Goal: Information Seeking & Learning: Learn about a topic

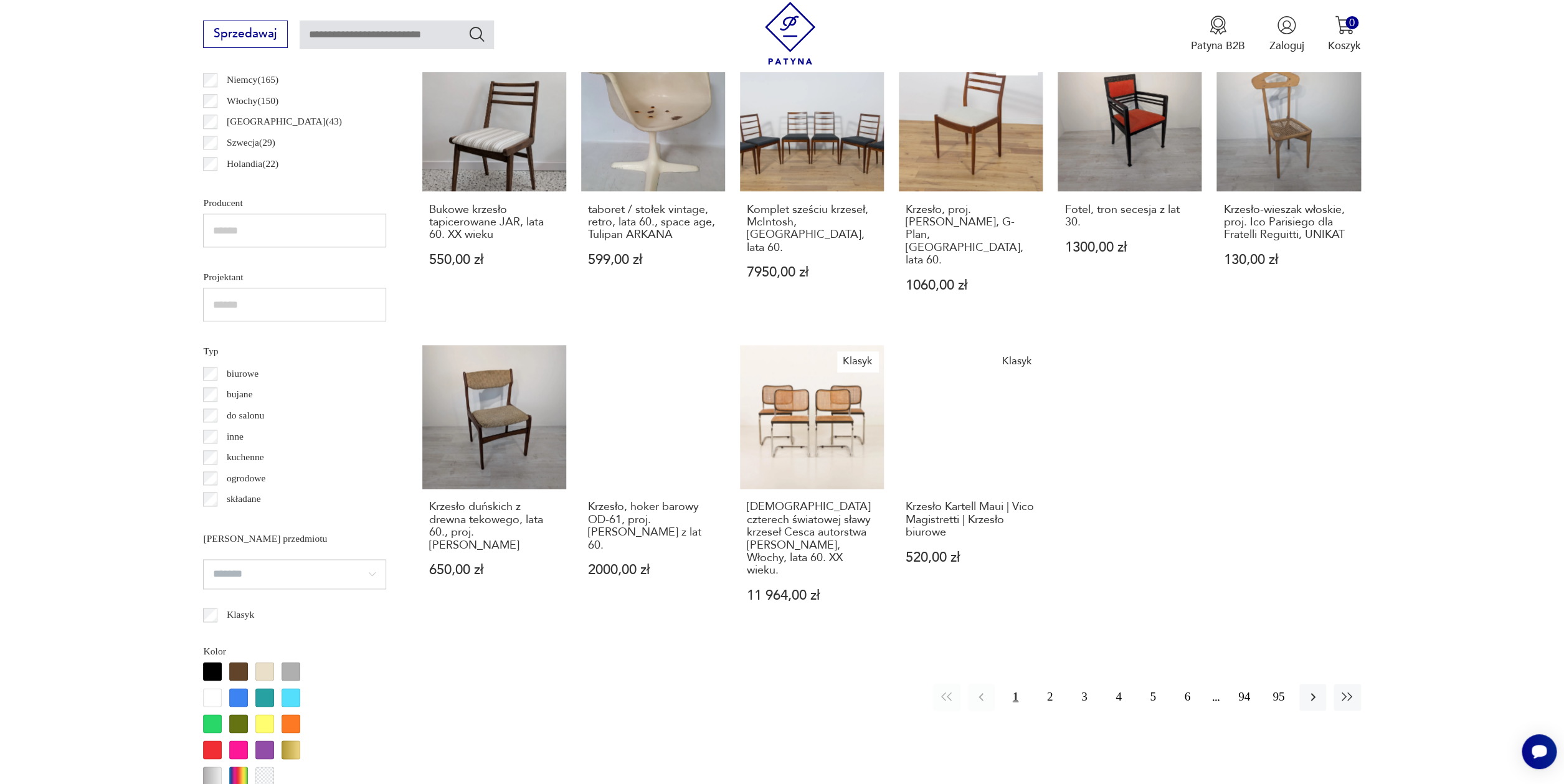
scroll to position [955, 0]
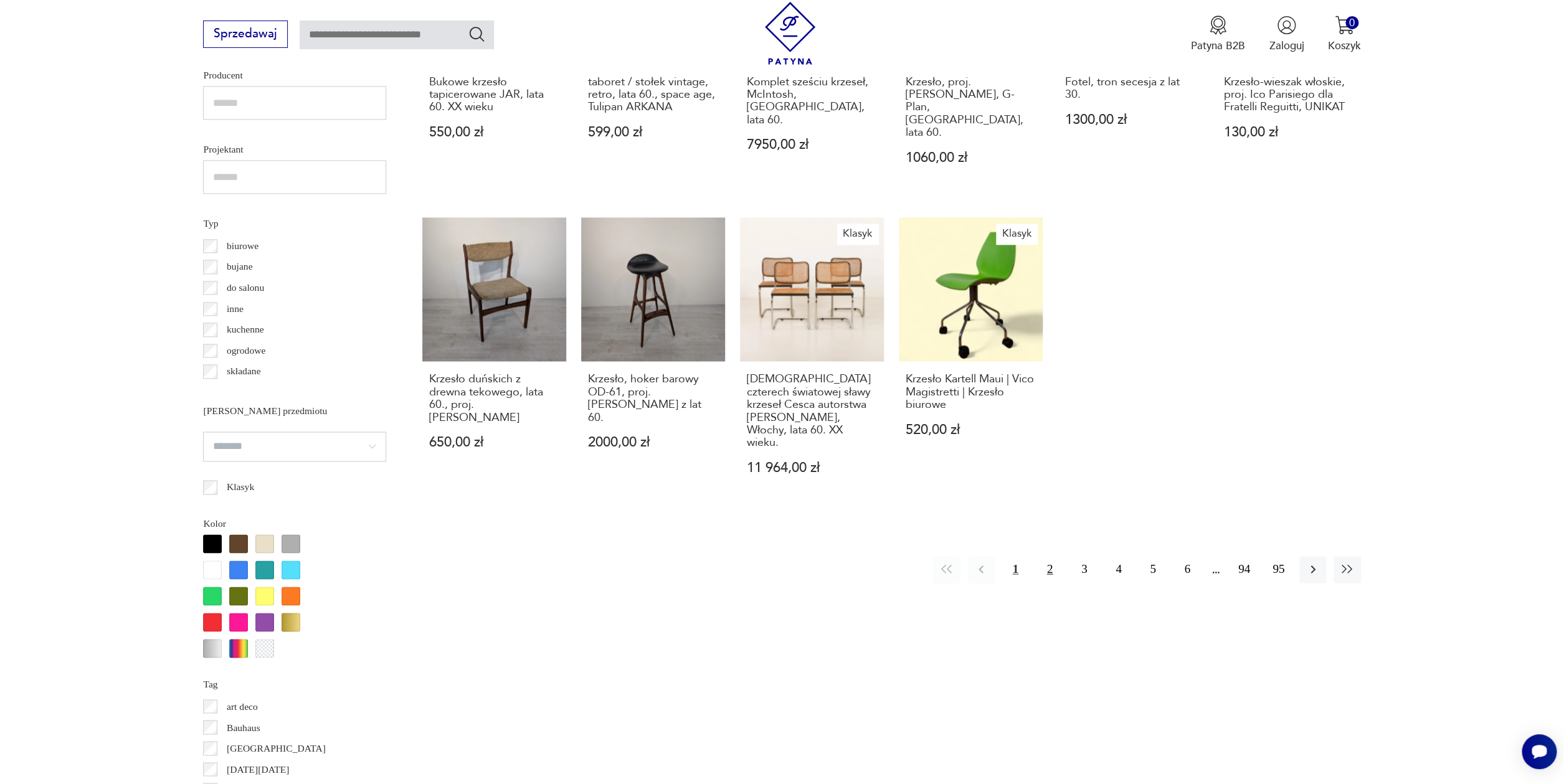
click at [1050, 556] on button "2" at bounding box center [1050, 569] width 27 height 27
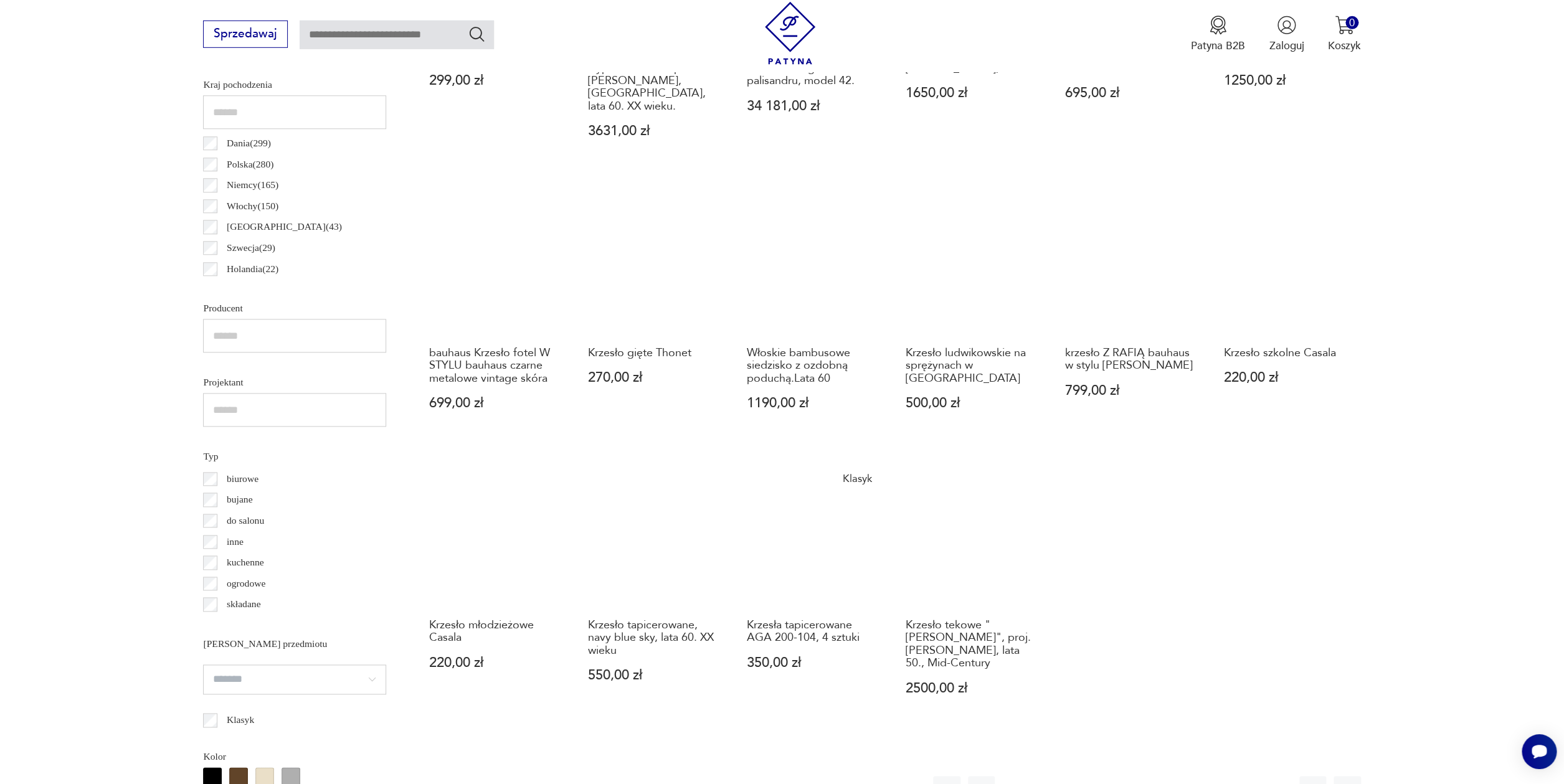
scroll to position [766, 0]
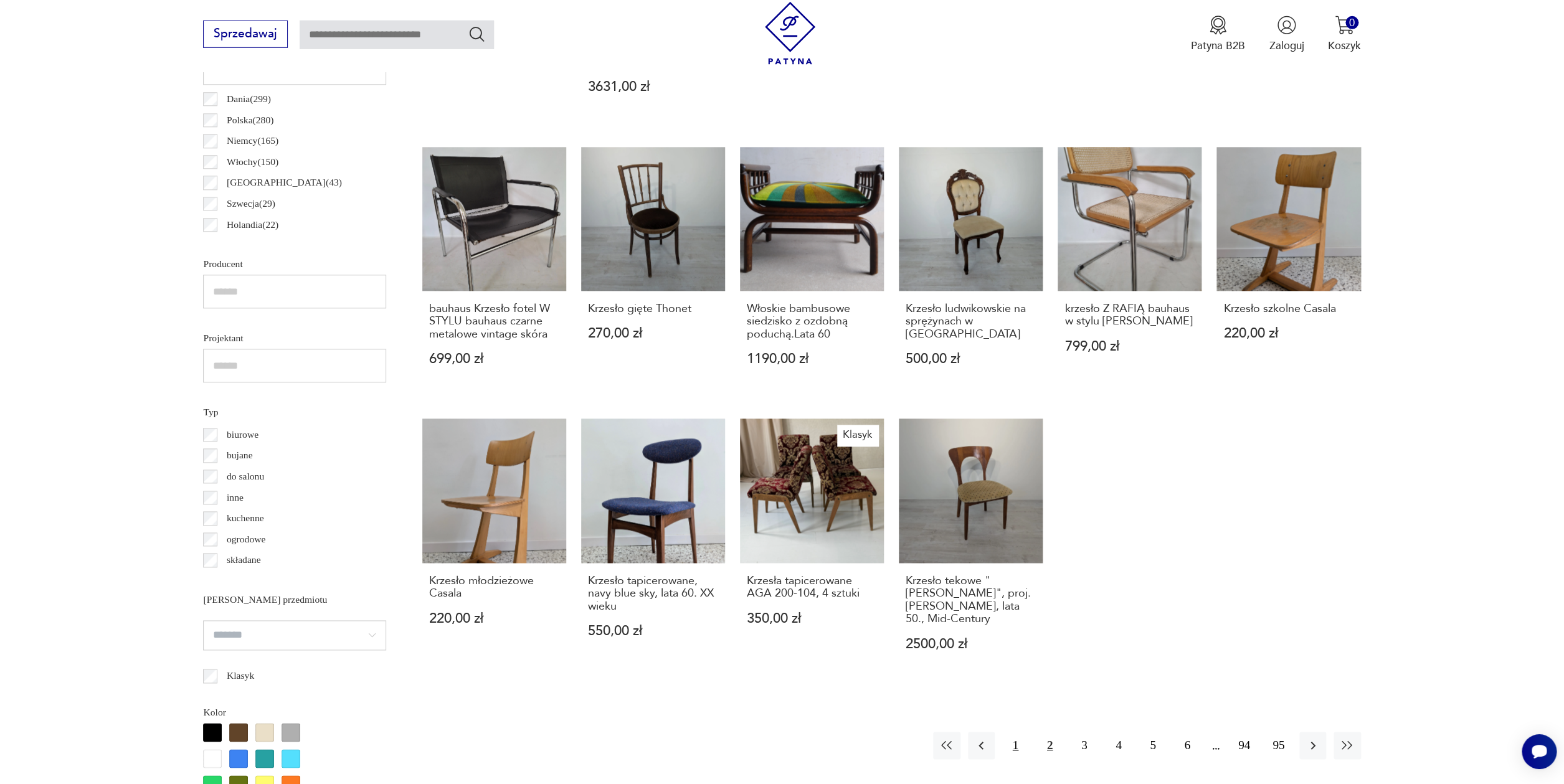
click at [1018, 731] on button "1" at bounding box center [1015, 744] width 27 height 27
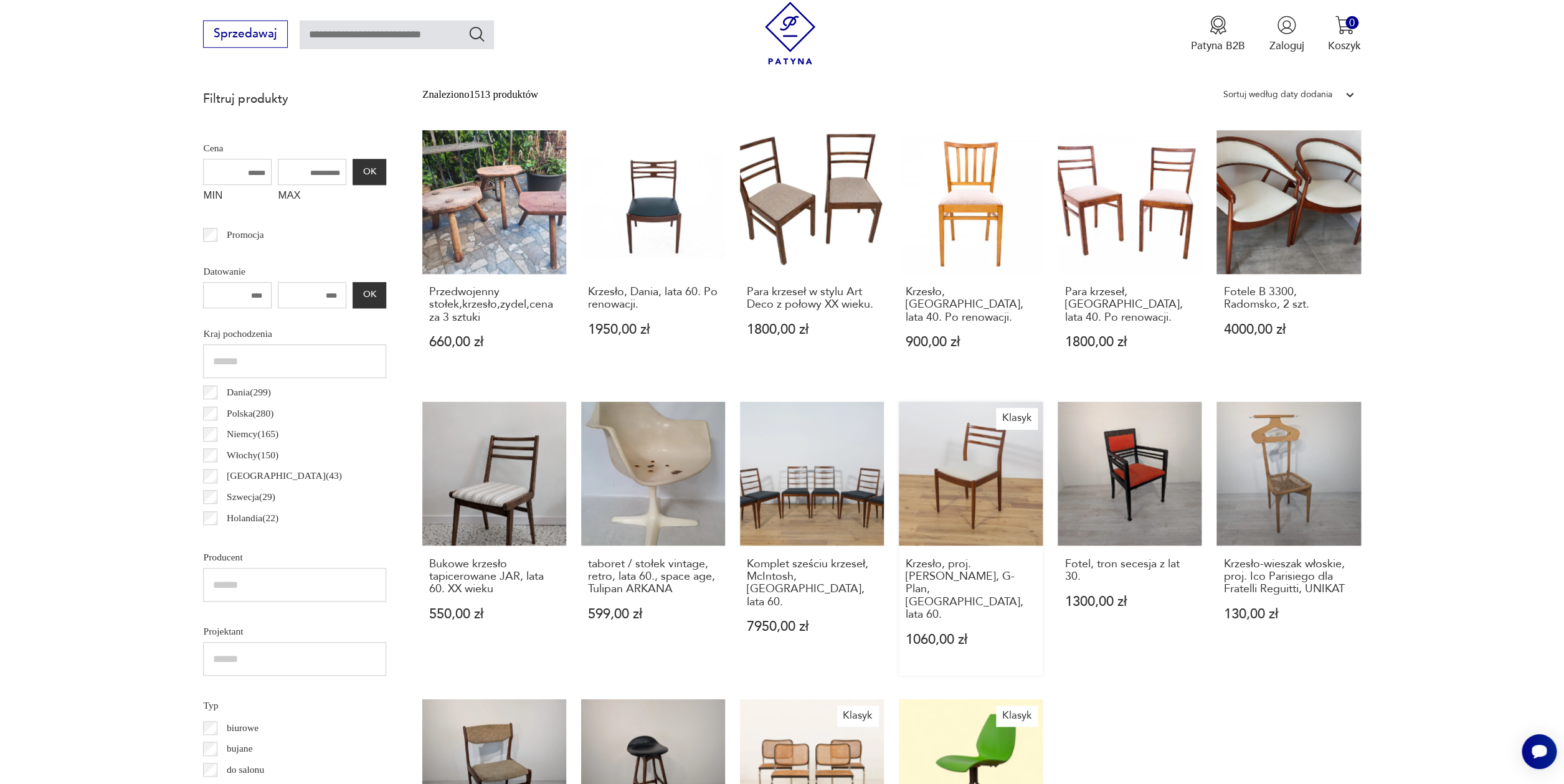
scroll to position [773, 0]
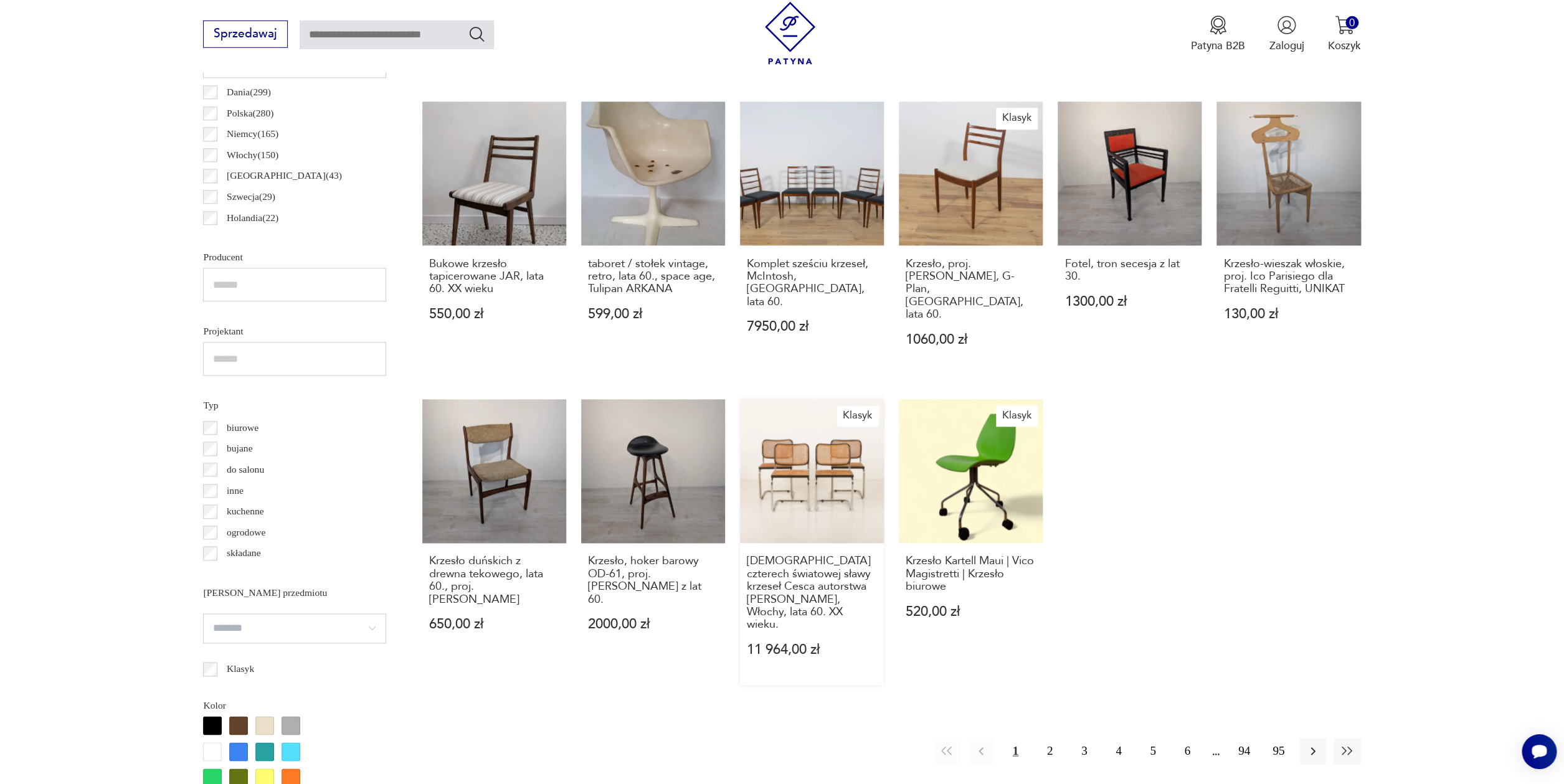
click at [815, 455] on link "Klasyk Zestaw czterech światowej sławy krzeseł Cesca autorstwa [PERSON_NAME], W…" at bounding box center [812, 542] width 144 height 286
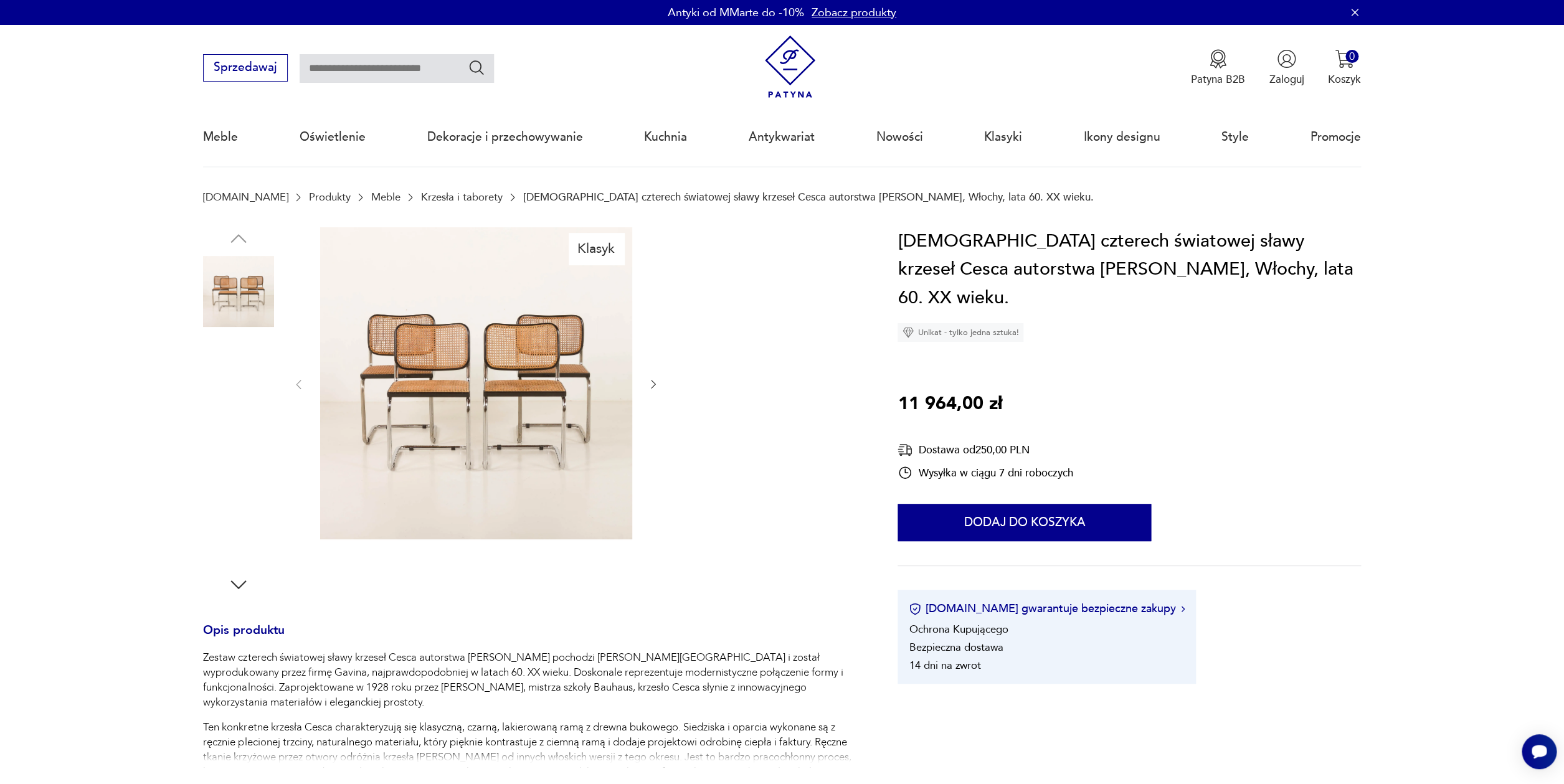
click at [226, 376] on img at bounding box center [239, 371] width 71 height 71
click at [235, 379] on img at bounding box center [239, 371] width 71 height 71
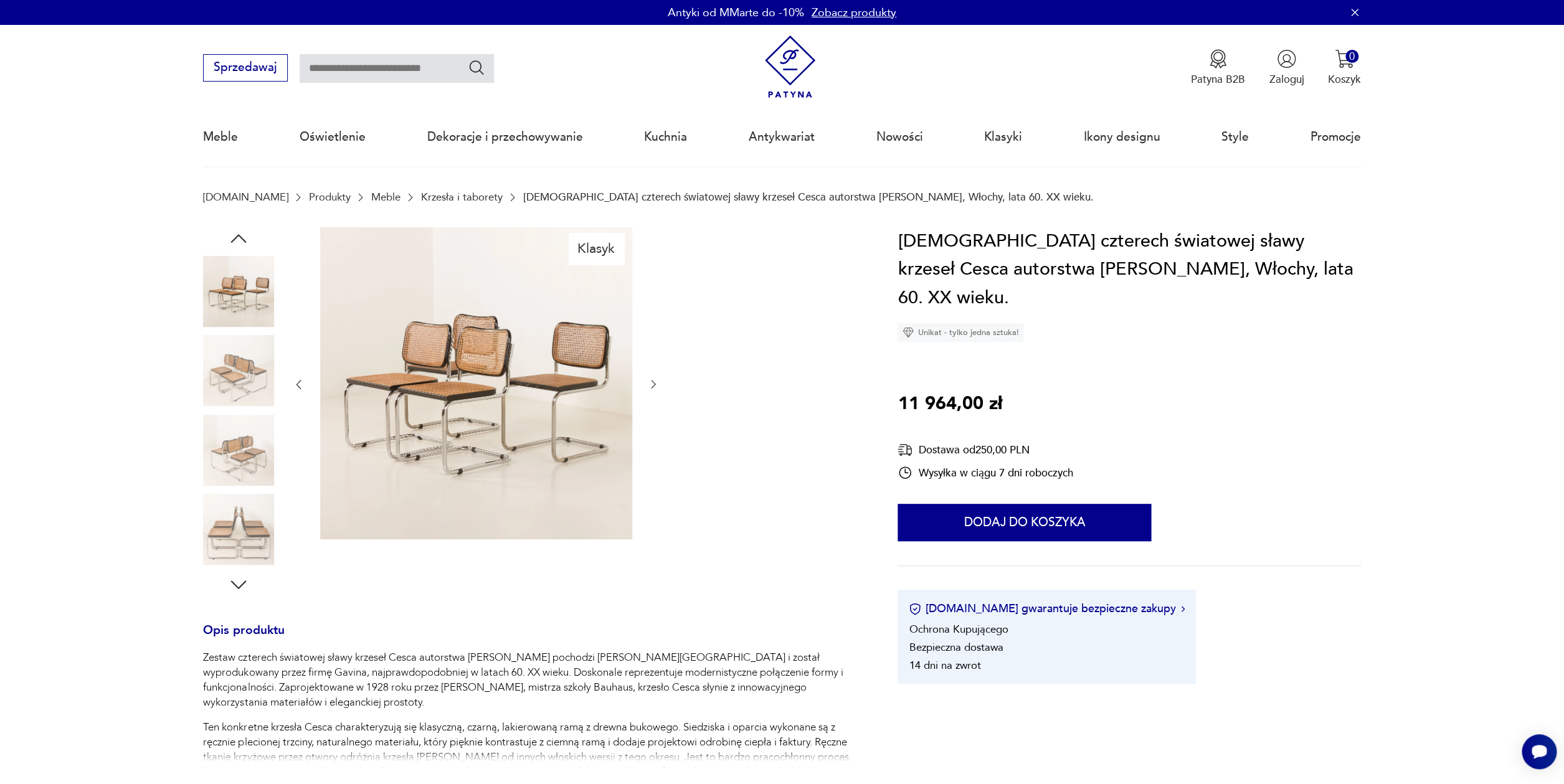
click at [232, 386] on img at bounding box center [239, 371] width 71 height 71
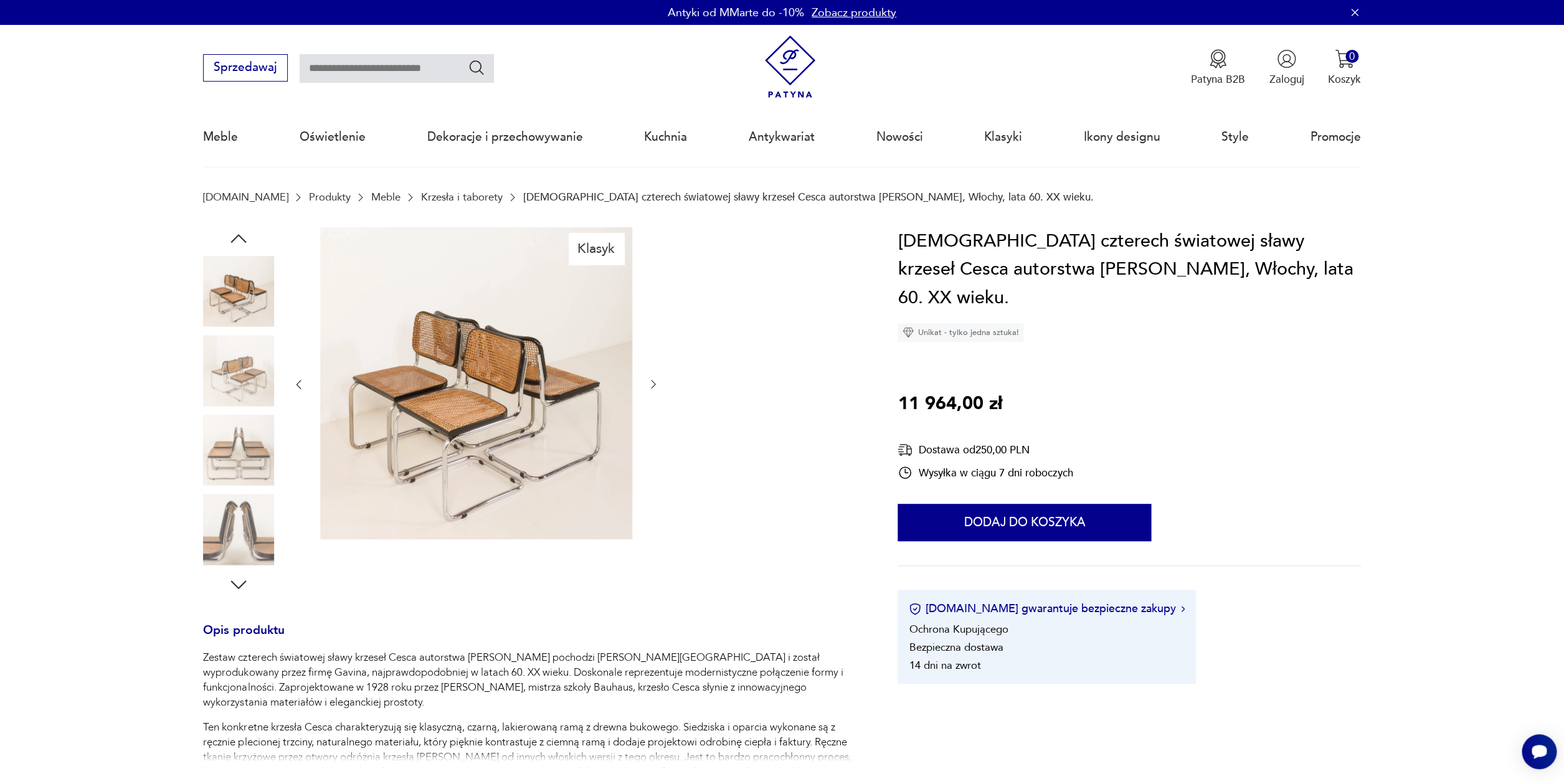
click at [240, 441] on img at bounding box center [239, 450] width 71 height 71
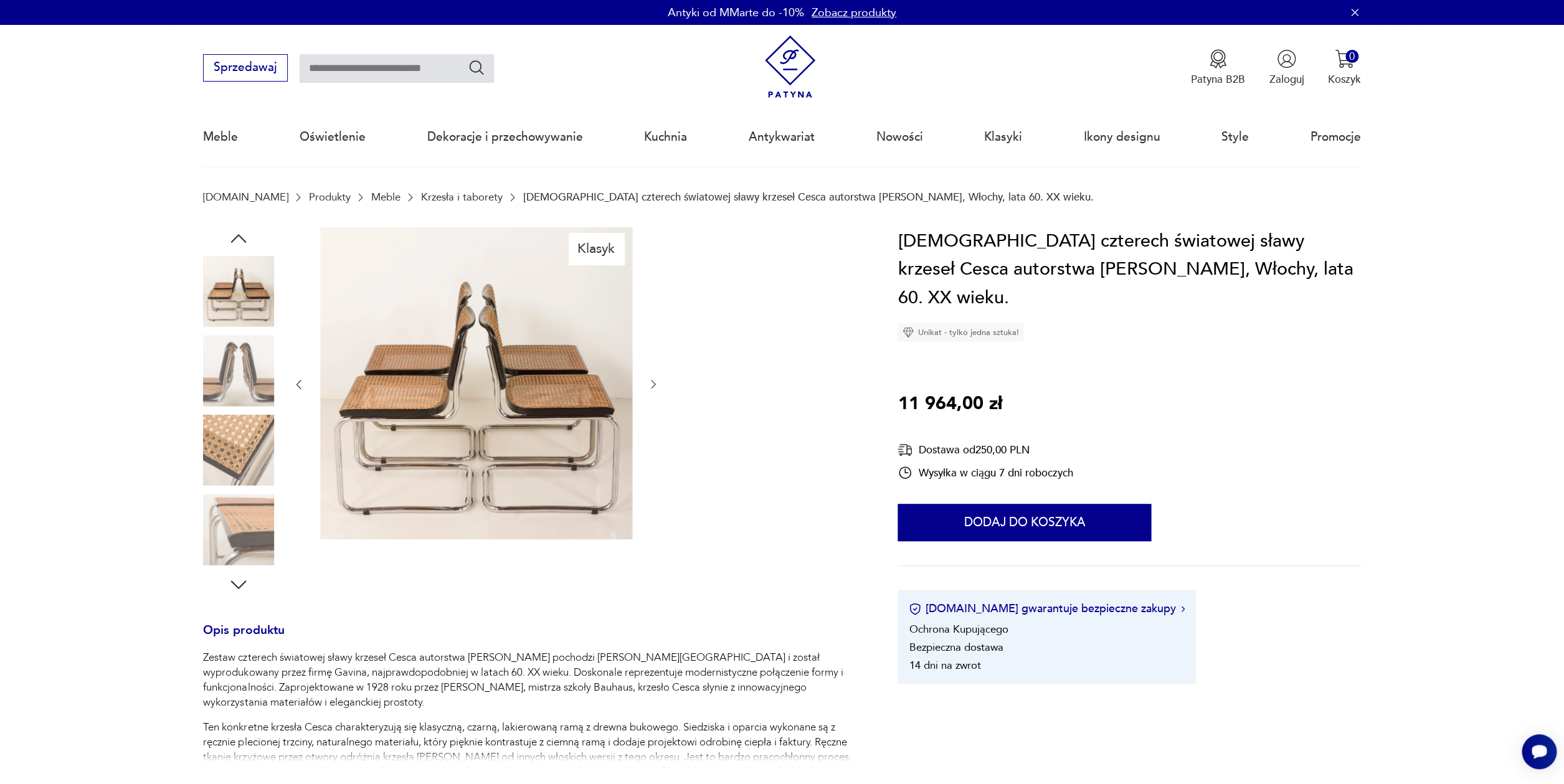
click at [242, 454] on img at bounding box center [239, 450] width 71 height 71
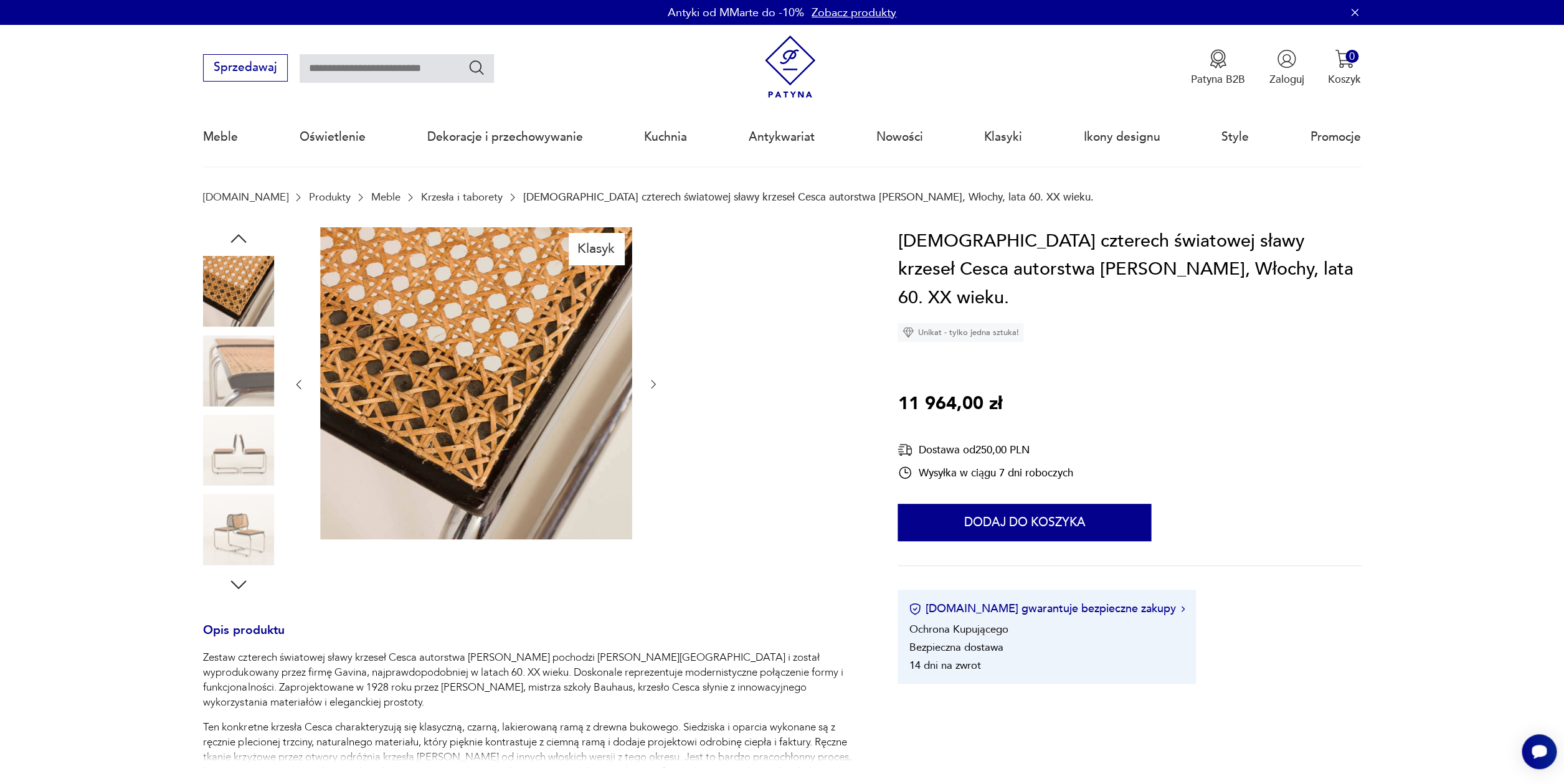
click at [236, 440] on img at bounding box center [239, 450] width 71 height 71
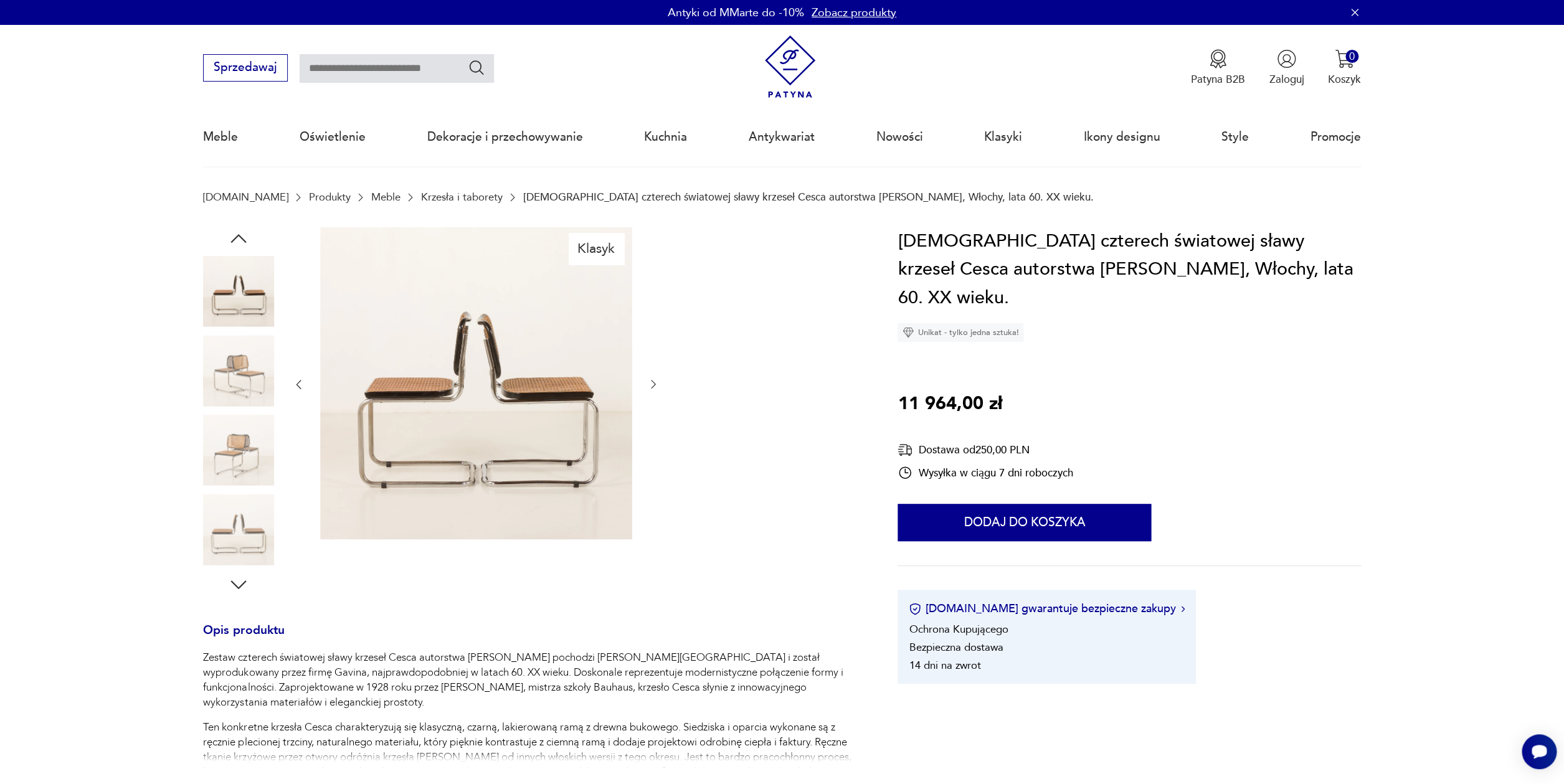
click at [236, 457] on img at bounding box center [239, 450] width 71 height 71
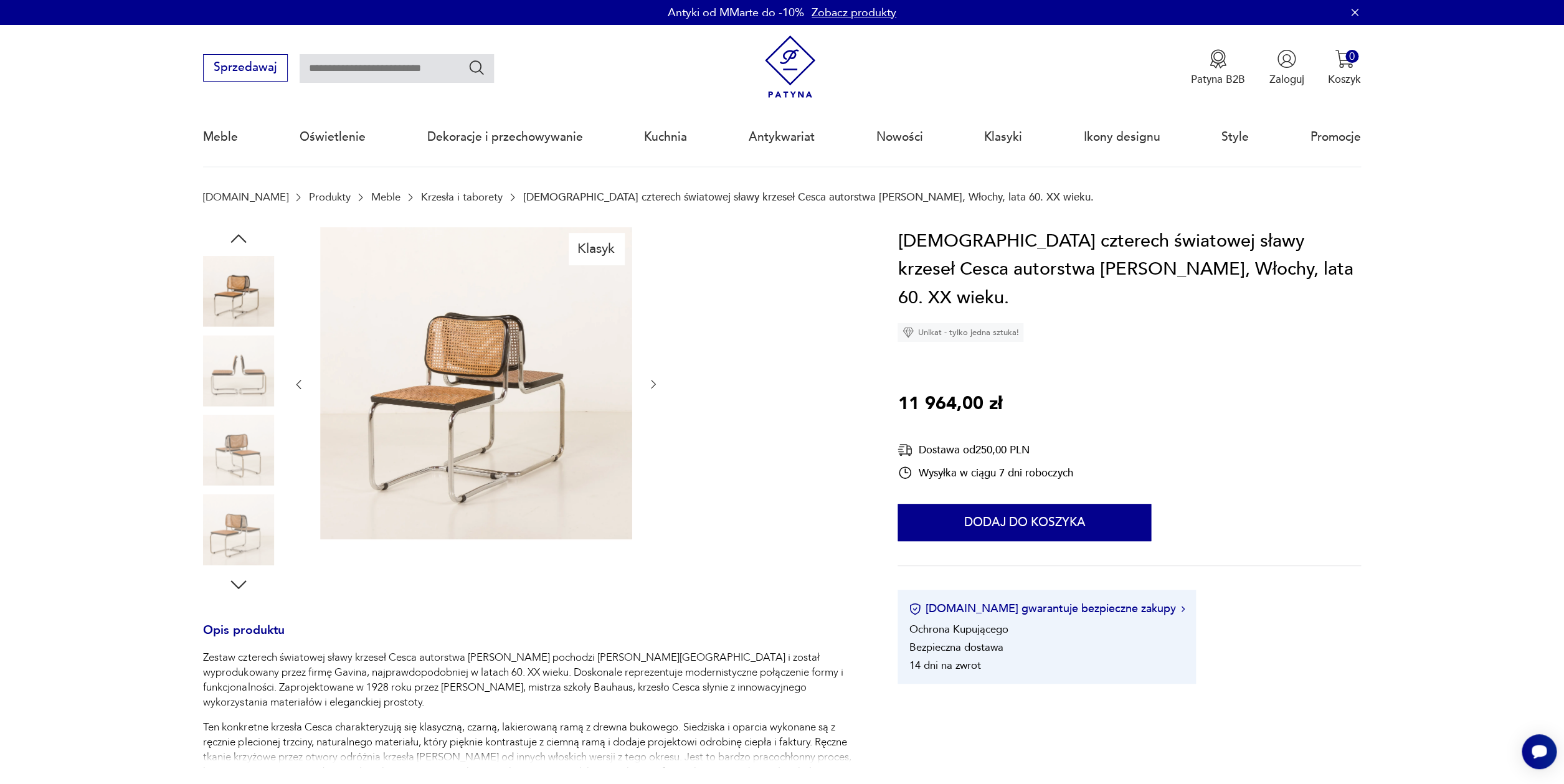
click at [249, 448] on img at bounding box center [239, 450] width 71 height 71
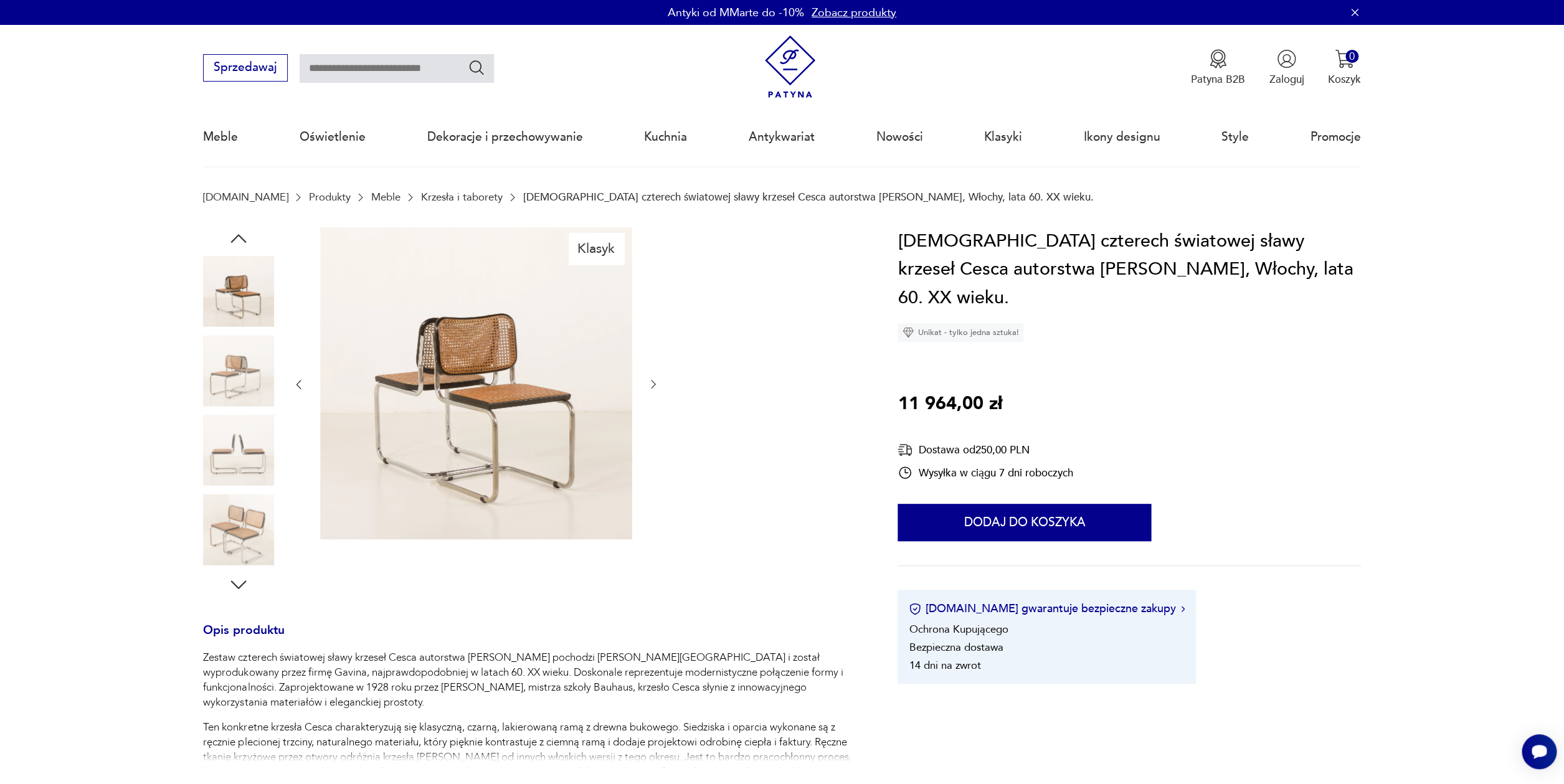
click at [246, 465] on img at bounding box center [239, 450] width 71 height 71
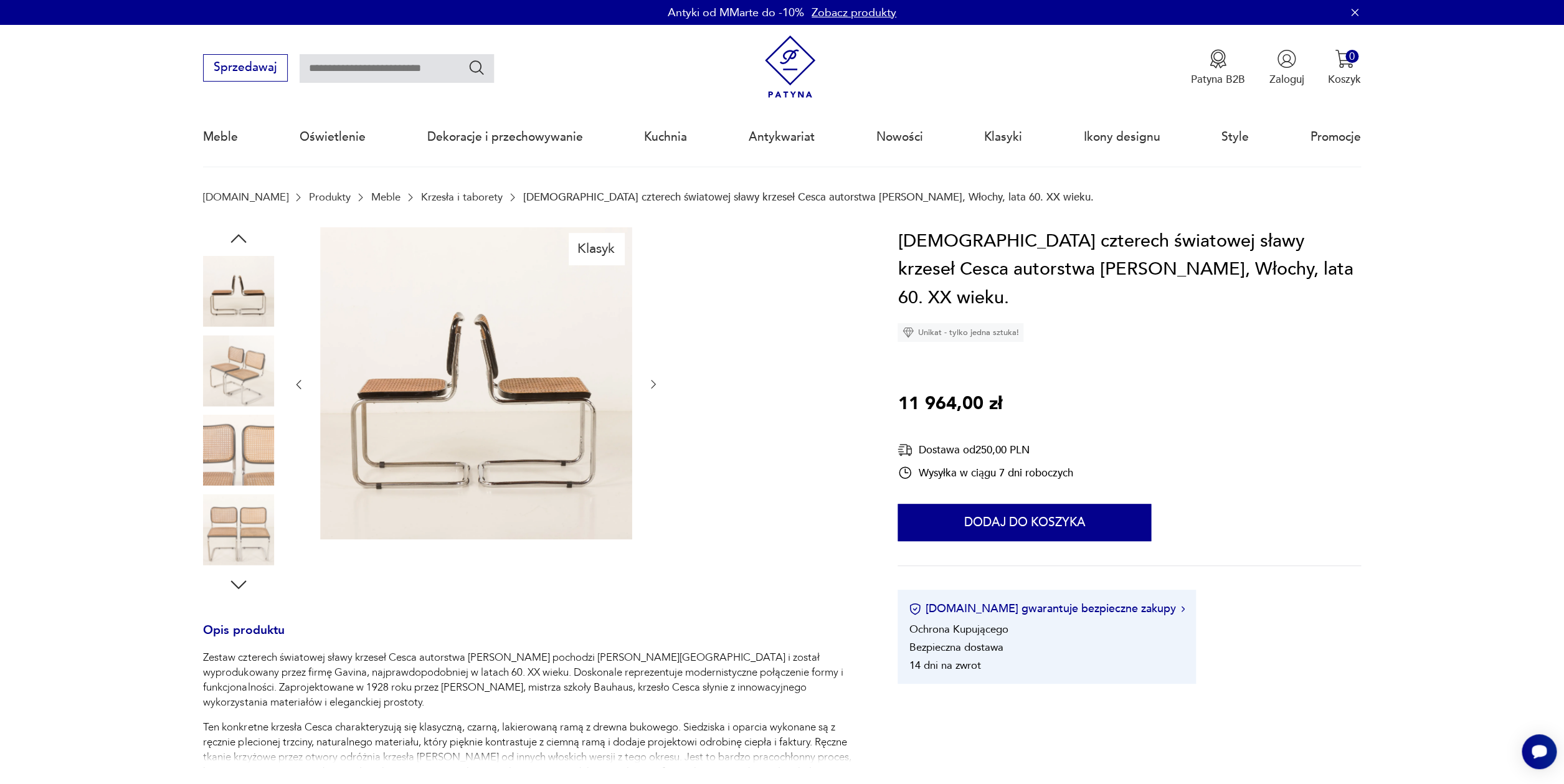
click at [248, 489] on div at bounding box center [239, 412] width 71 height 311
click at [252, 469] on img at bounding box center [239, 450] width 71 height 71
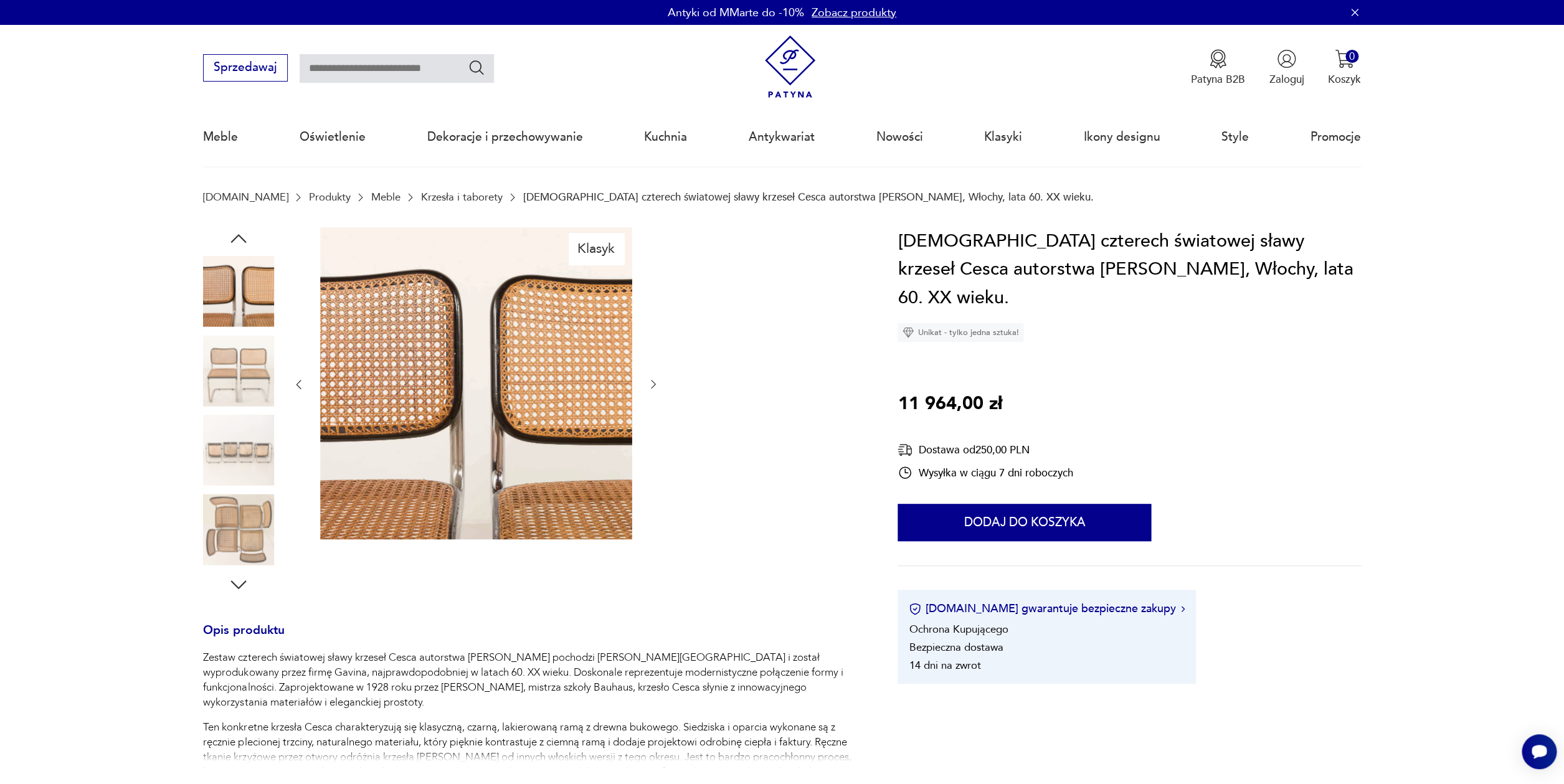
click at [246, 423] on img at bounding box center [239, 450] width 71 height 71
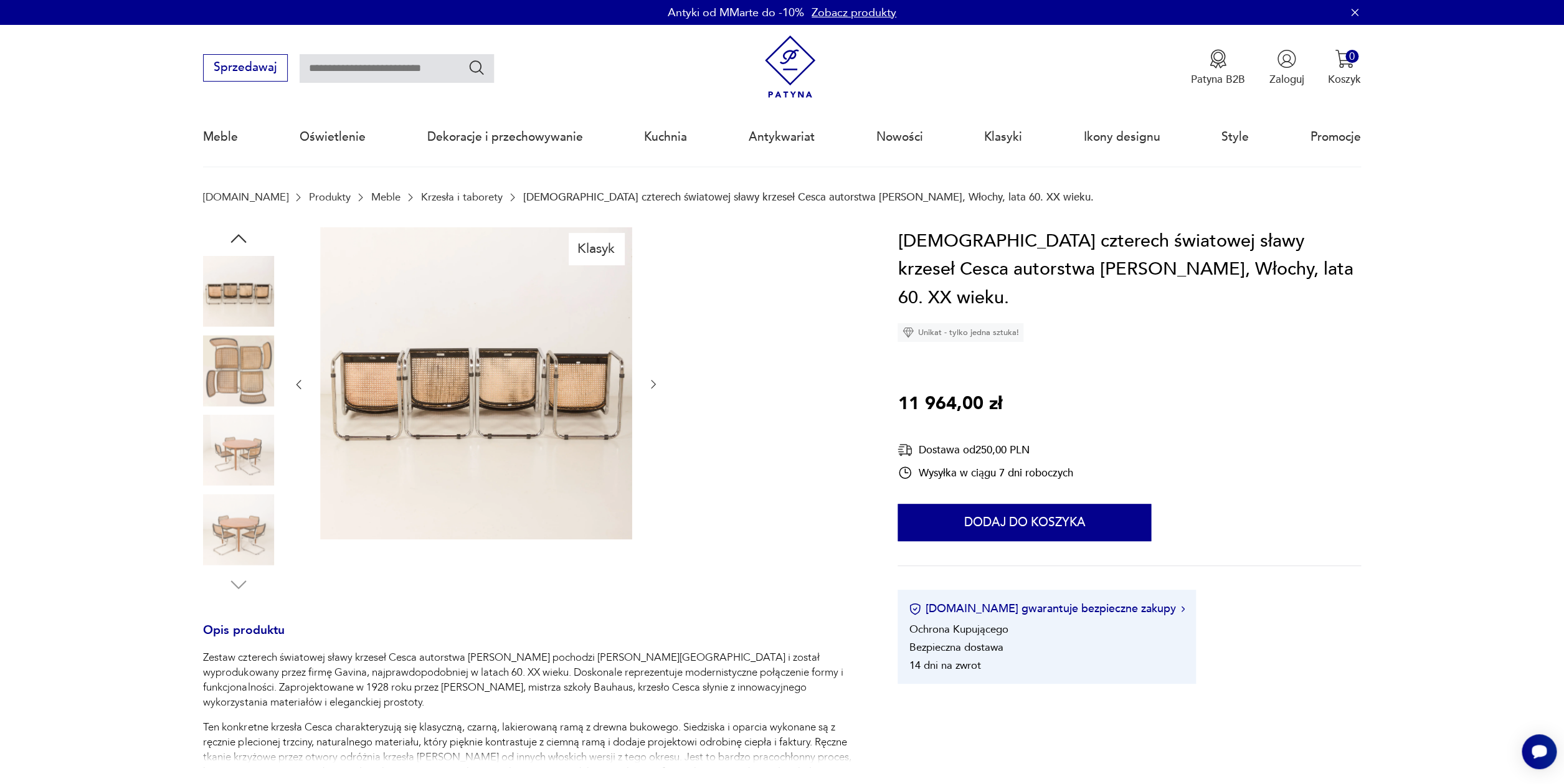
click at [240, 351] on img at bounding box center [239, 371] width 71 height 71
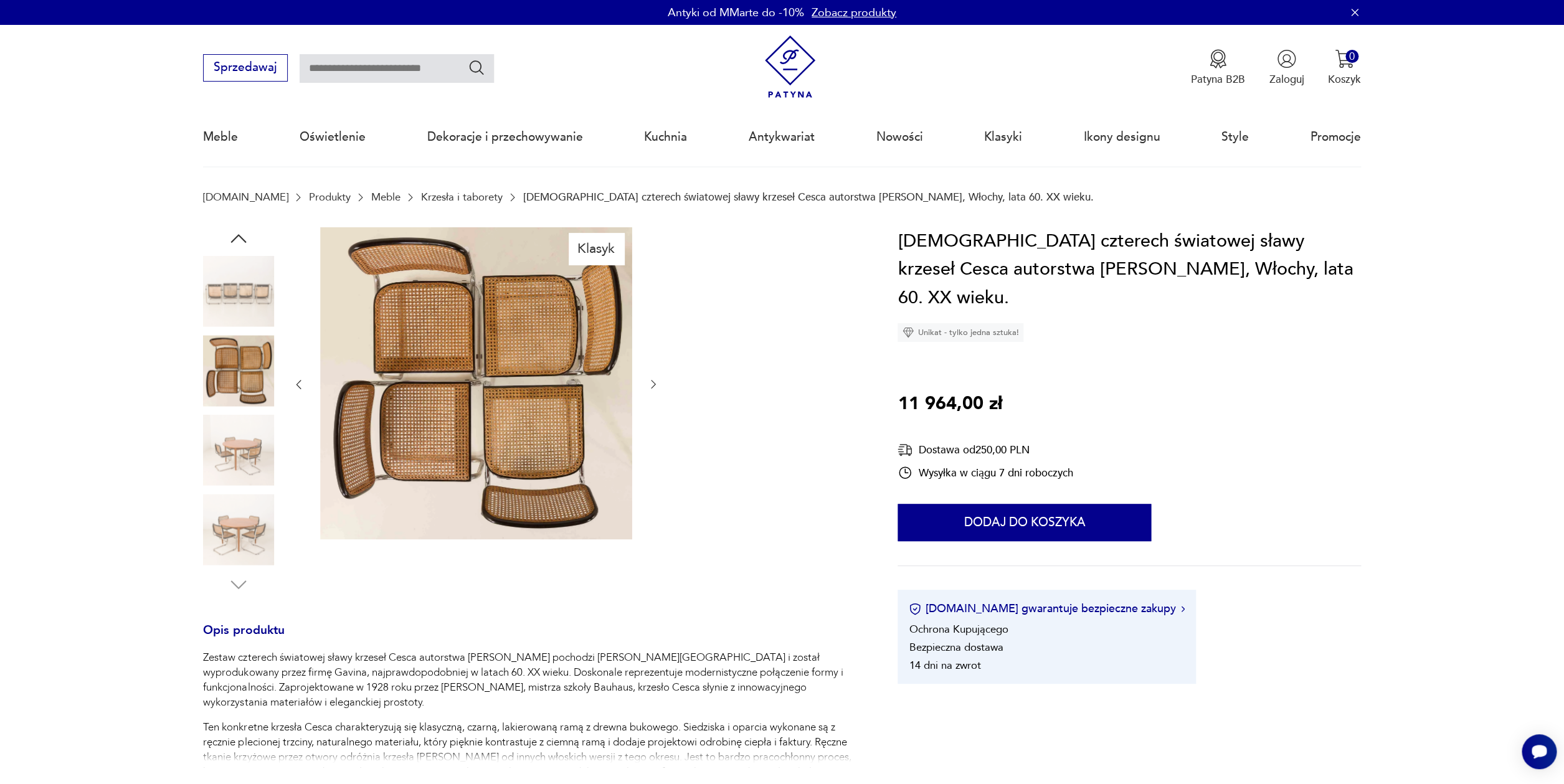
click at [238, 467] on img at bounding box center [239, 450] width 71 height 71
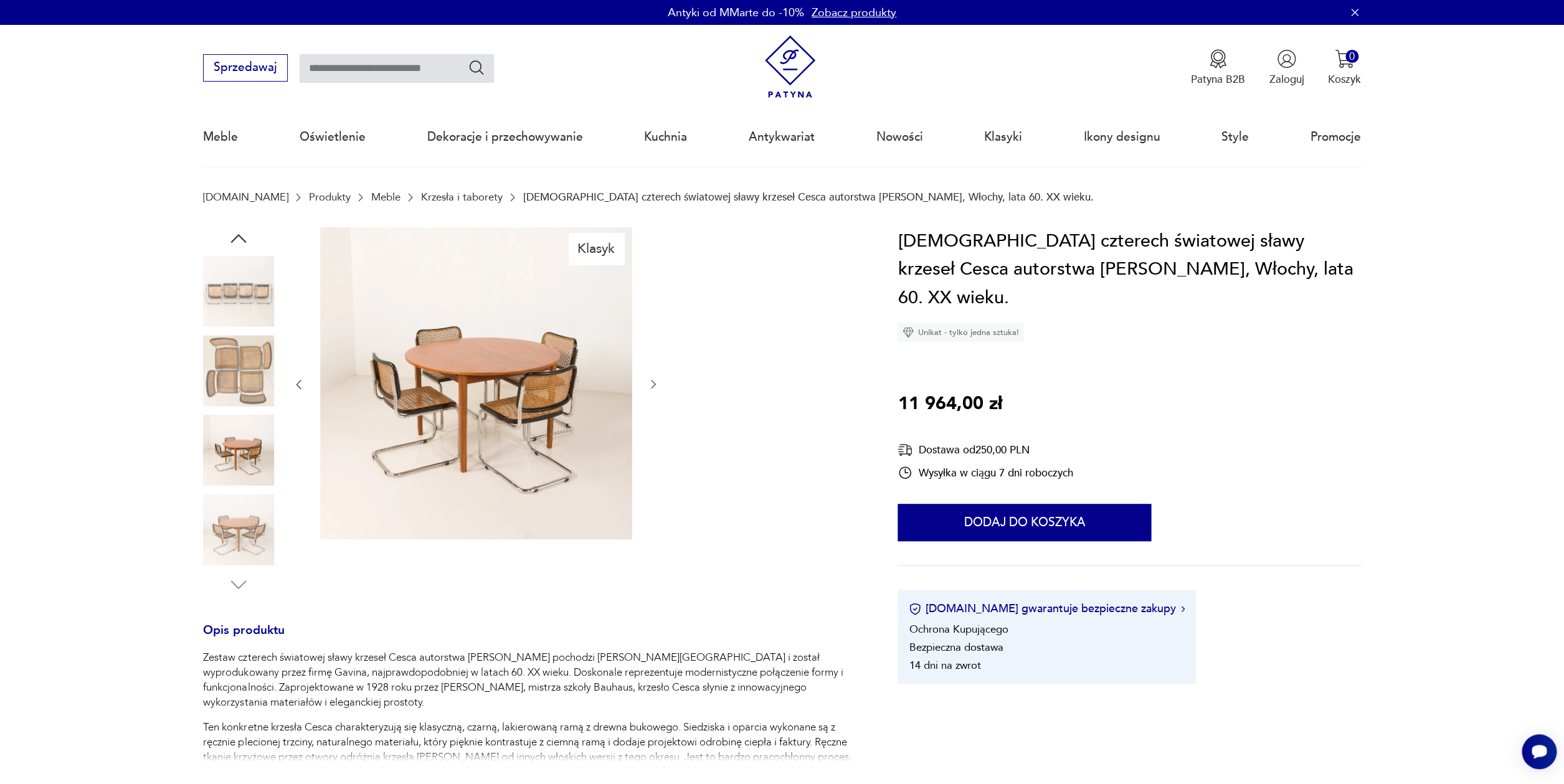
click at [238, 523] on img at bounding box center [239, 529] width 71 height 71
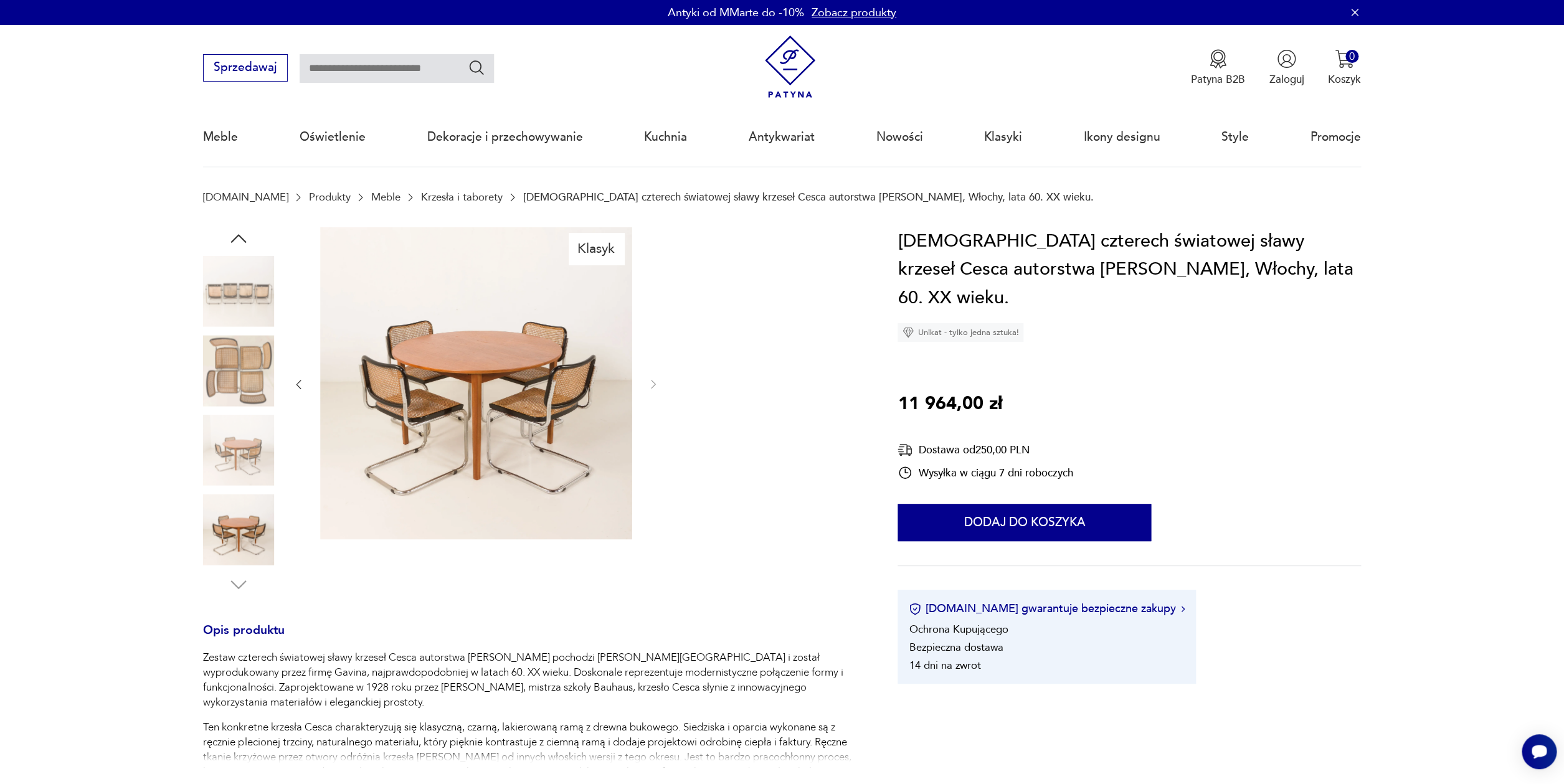
scroll to position [748, 0]
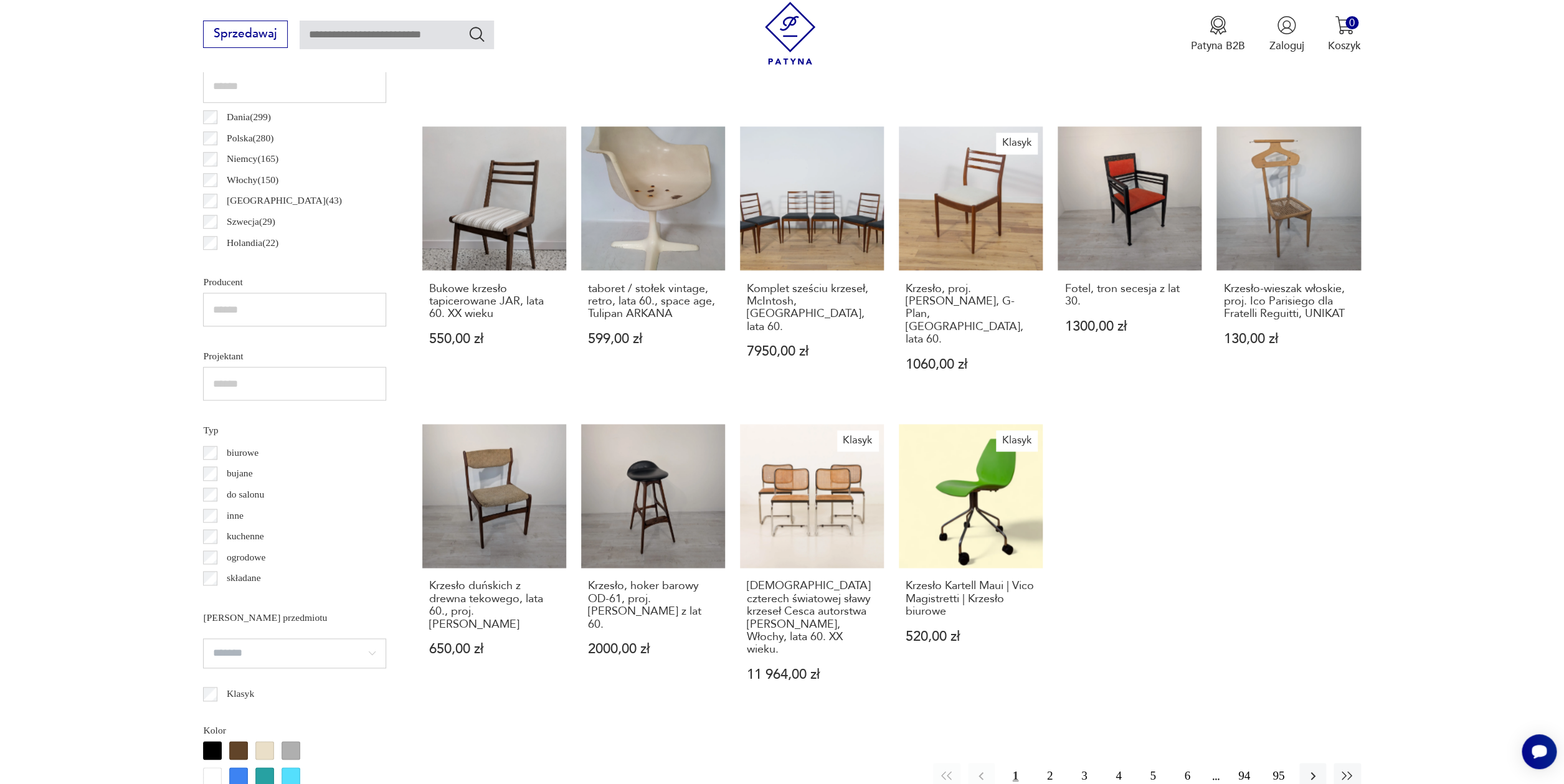
scroll to position [766, 0]
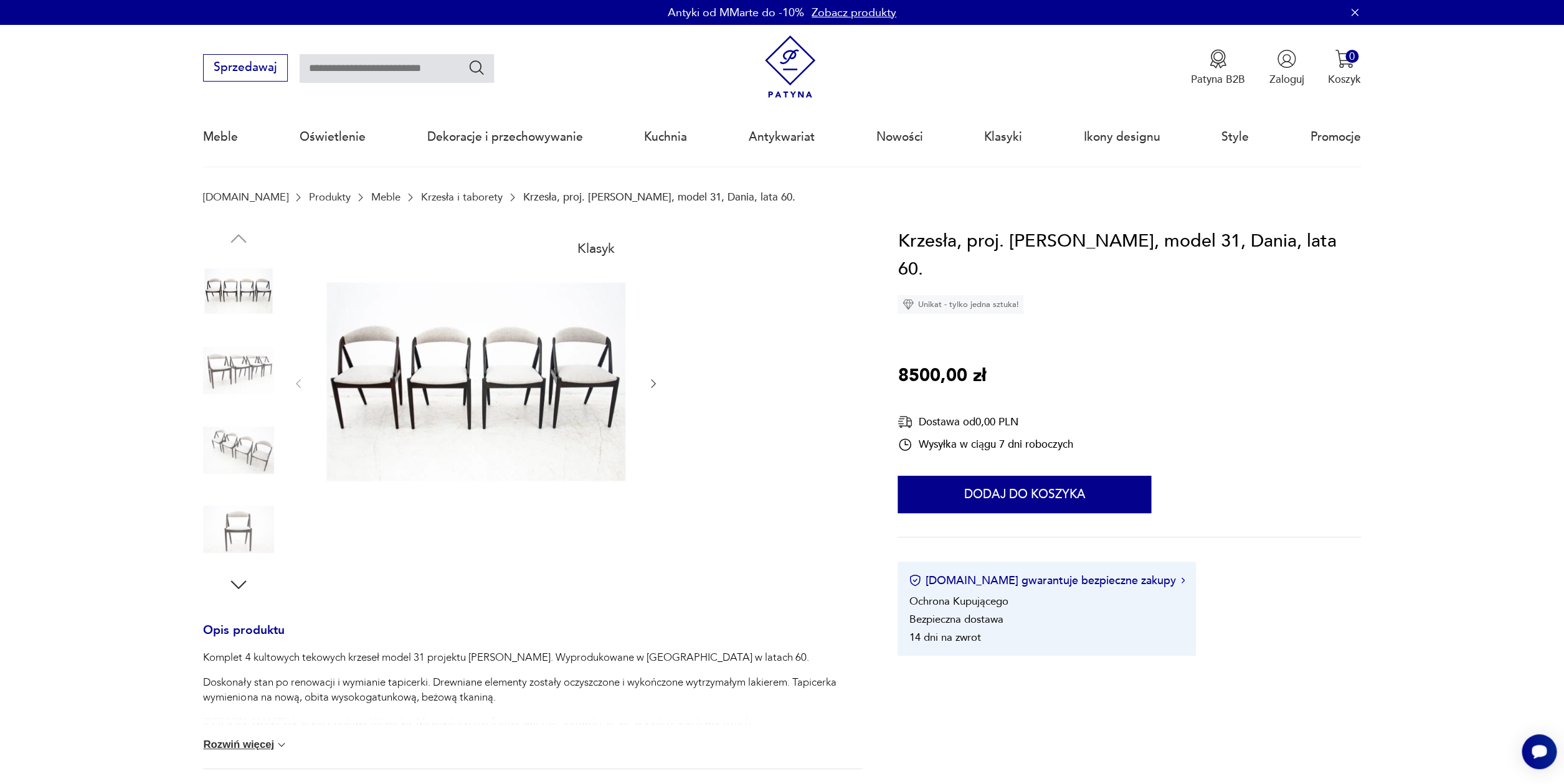
click at [244, 363] on img at bounding box center [239, 371] width 71 height 71
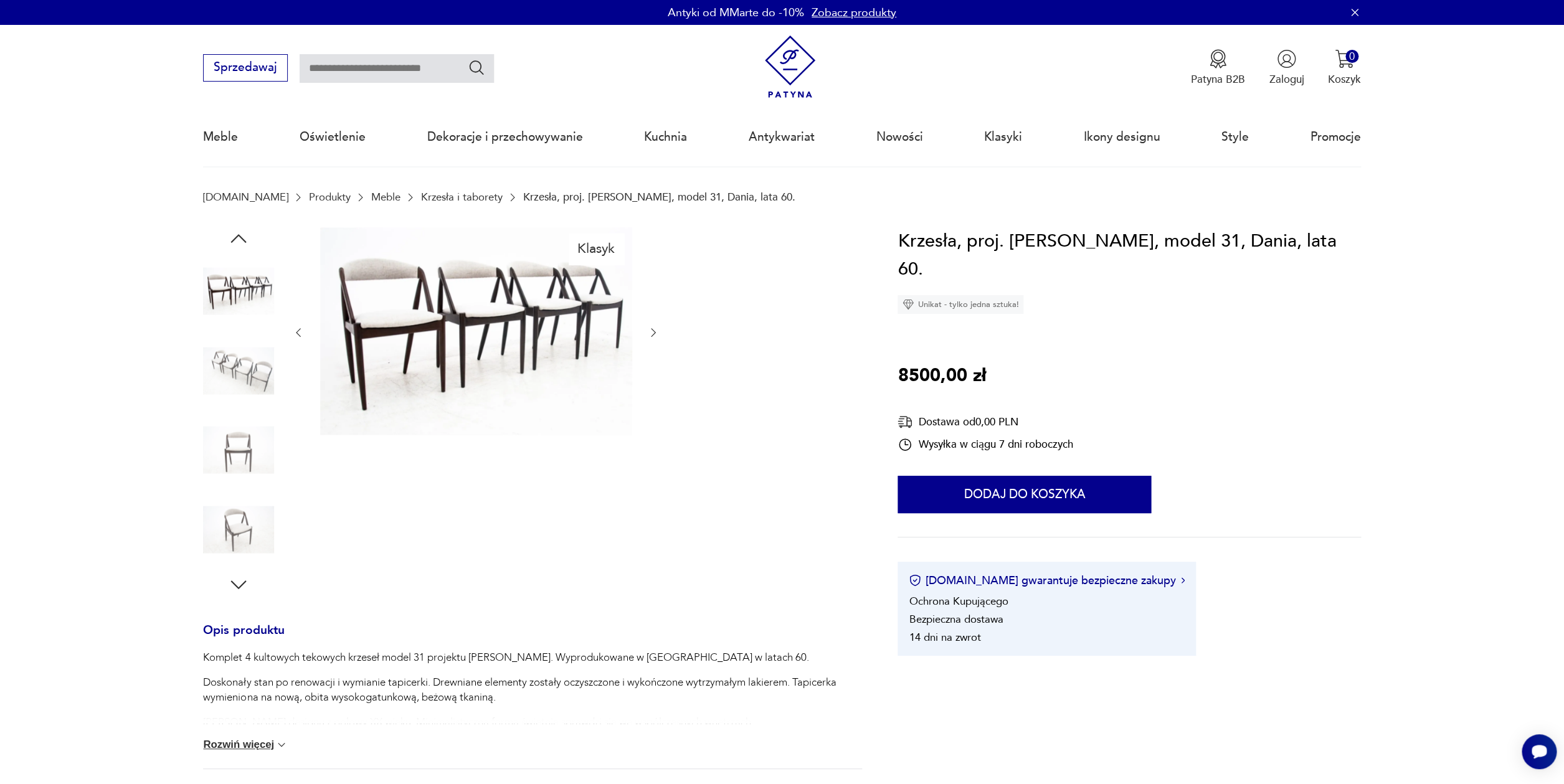
click at [248, 372] on img at bounding box center [239, 371] width 71 height 71
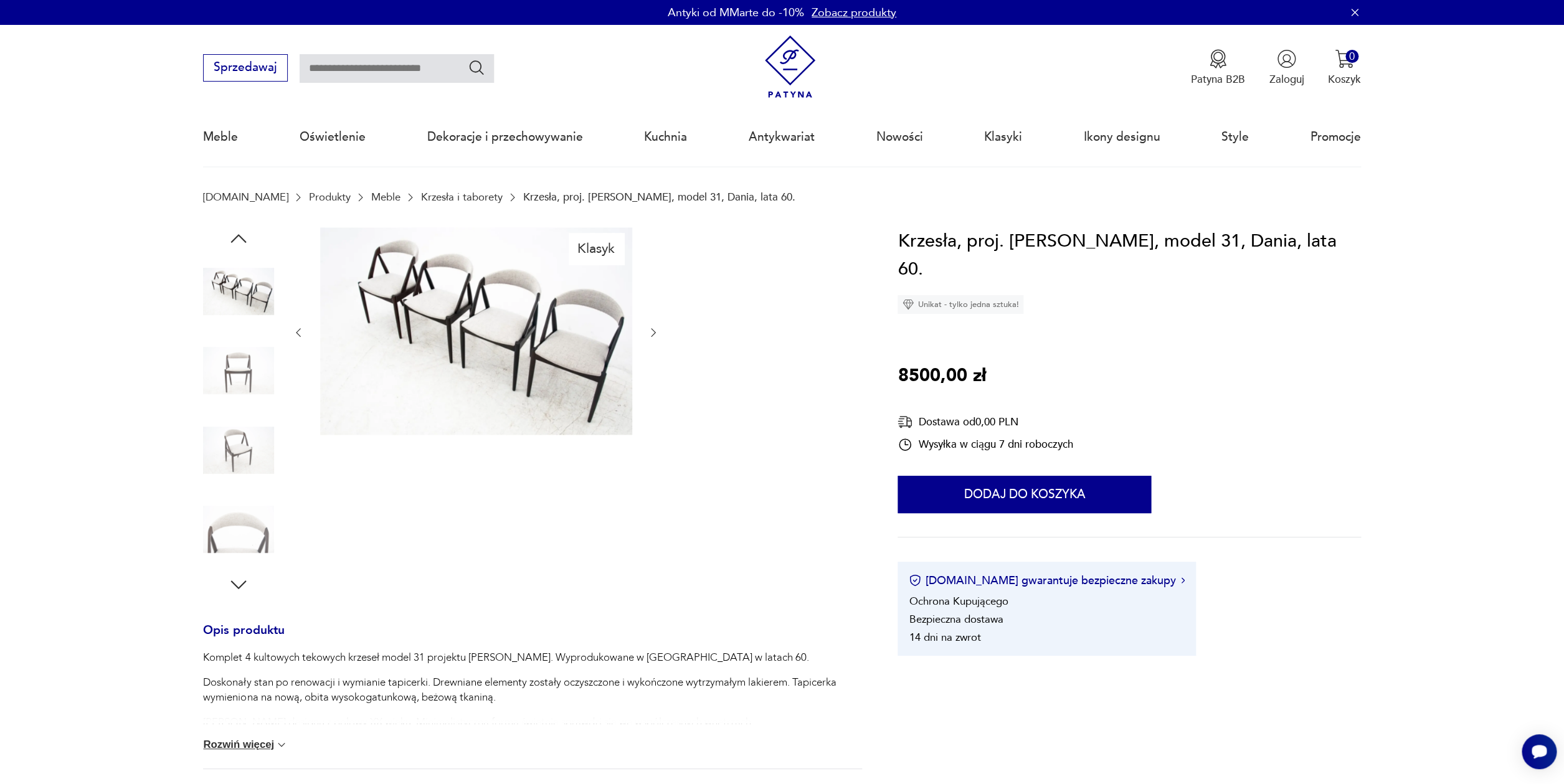
click at [230, 428] on img at bounding box center [239, 450] width 71 height 71
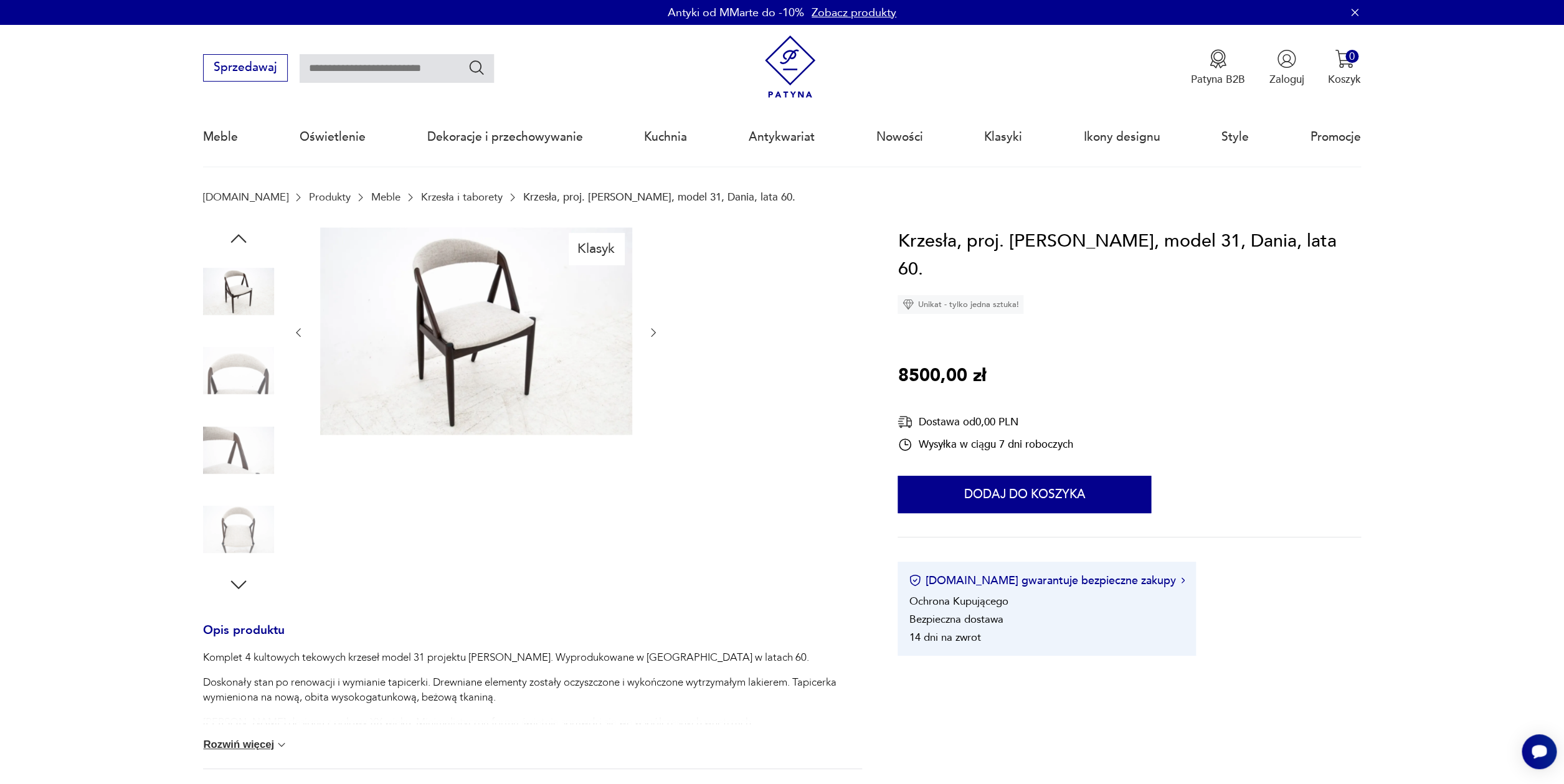
click at [446, 324] on img at bounding box center [476, 331] width 312 height 208
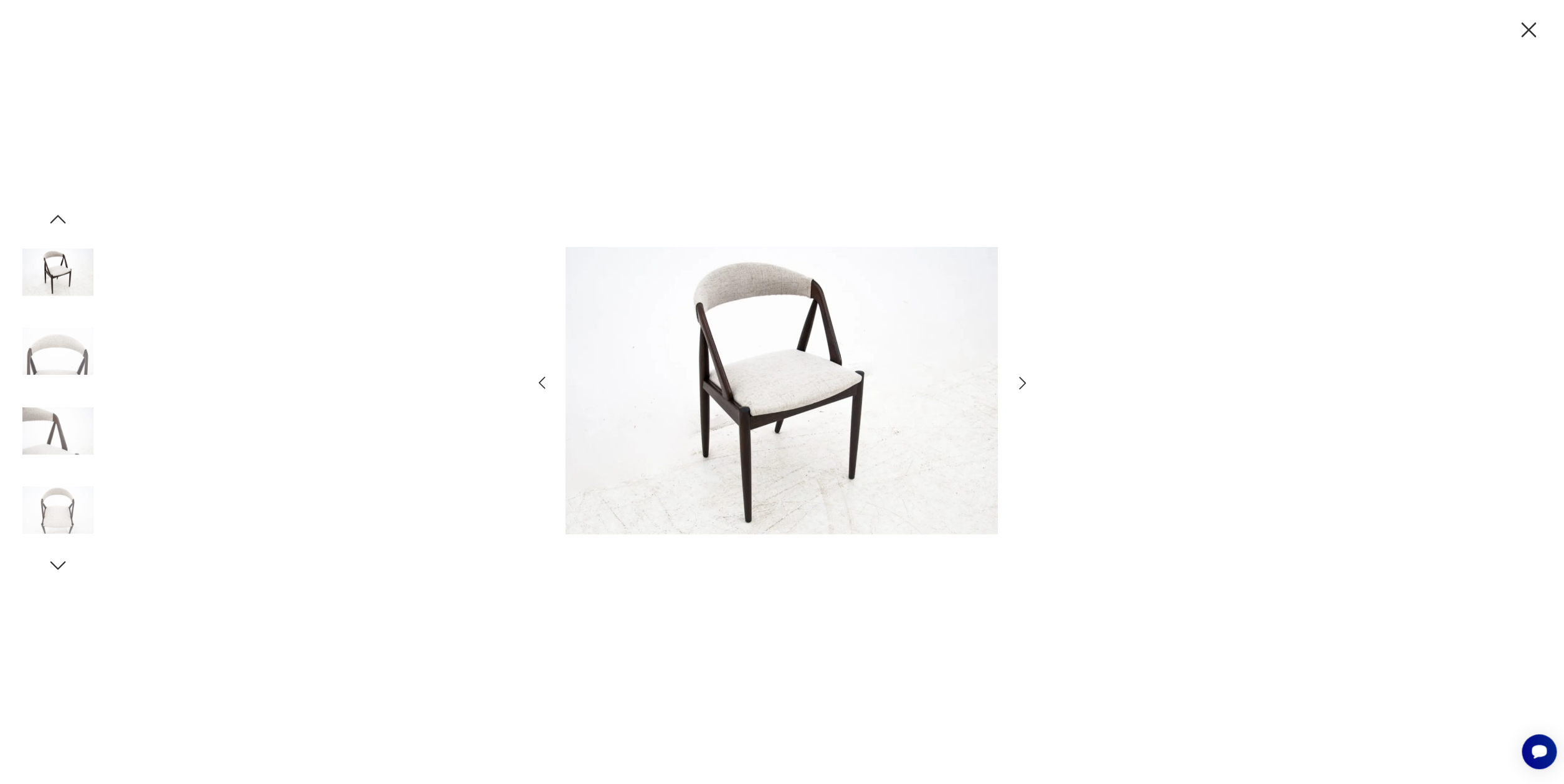
click at [1027, 385] on icon "button" at bounding box center [1022, 383] width 18 height 18
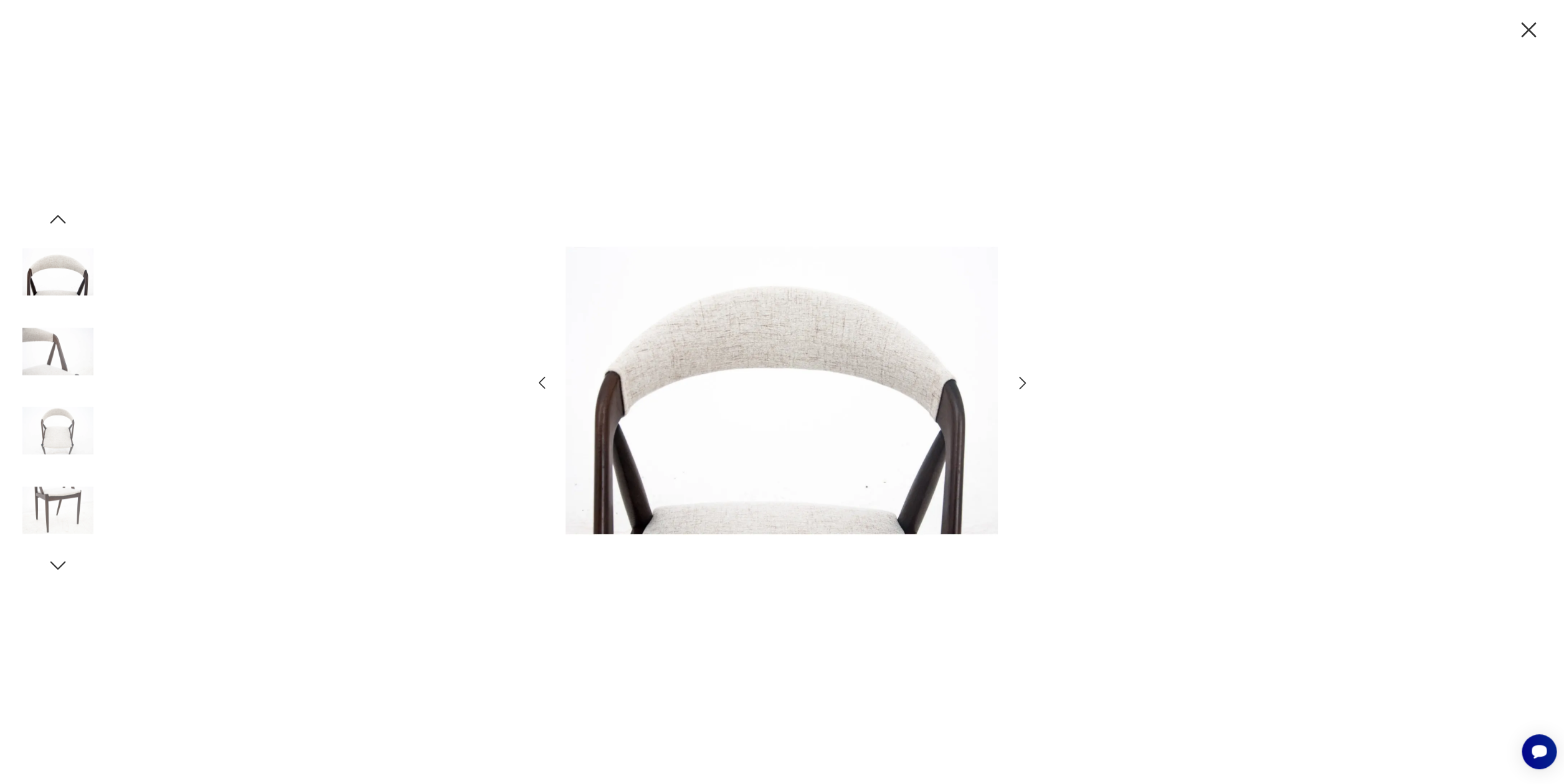
click at [1026, 384] on icon "button" at bounding box center [1022, 383] width 18 height 18
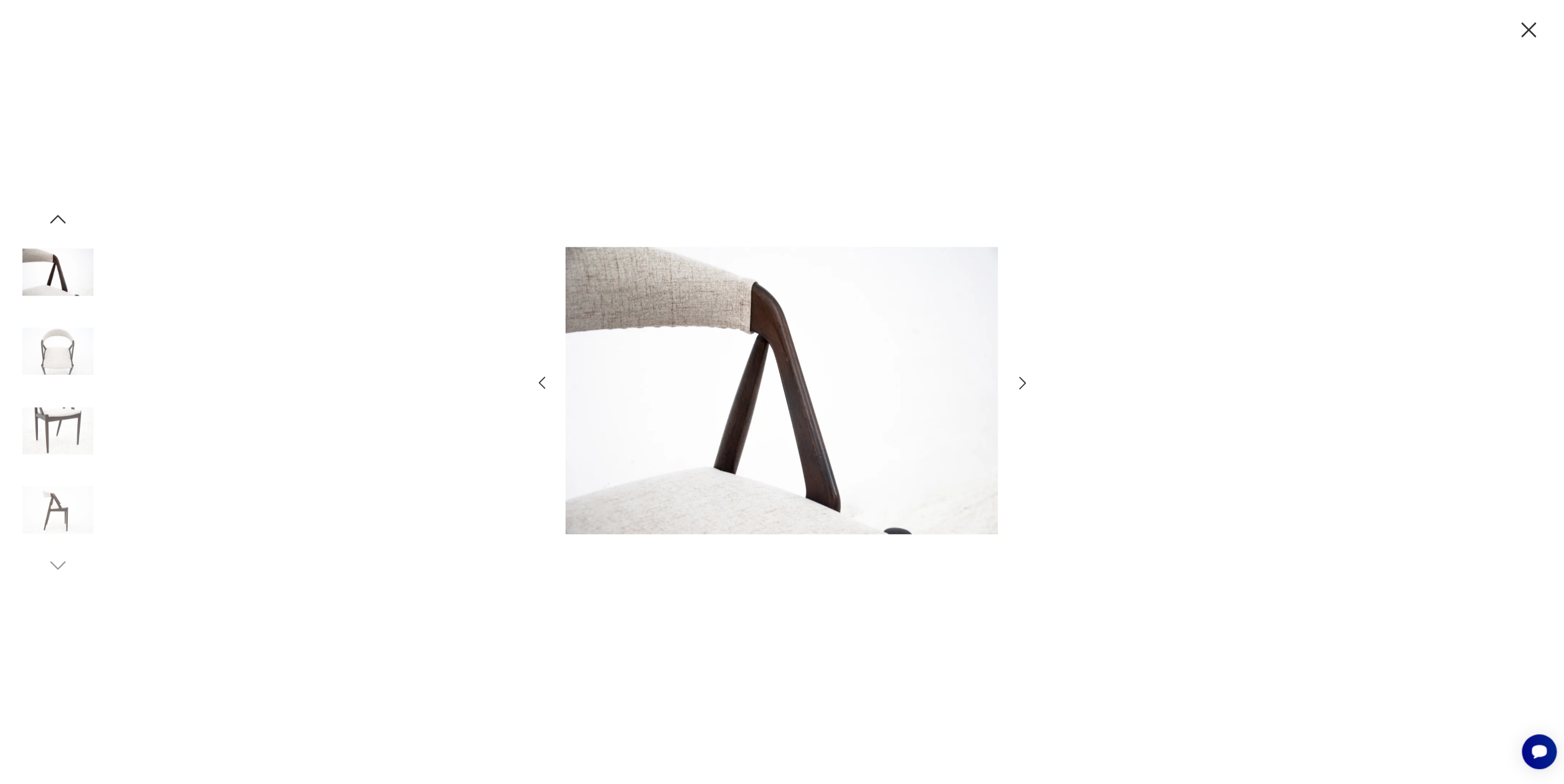
click at [1023, 385] on icon "button" at bounding box center [1022, 383] width 7 height 13
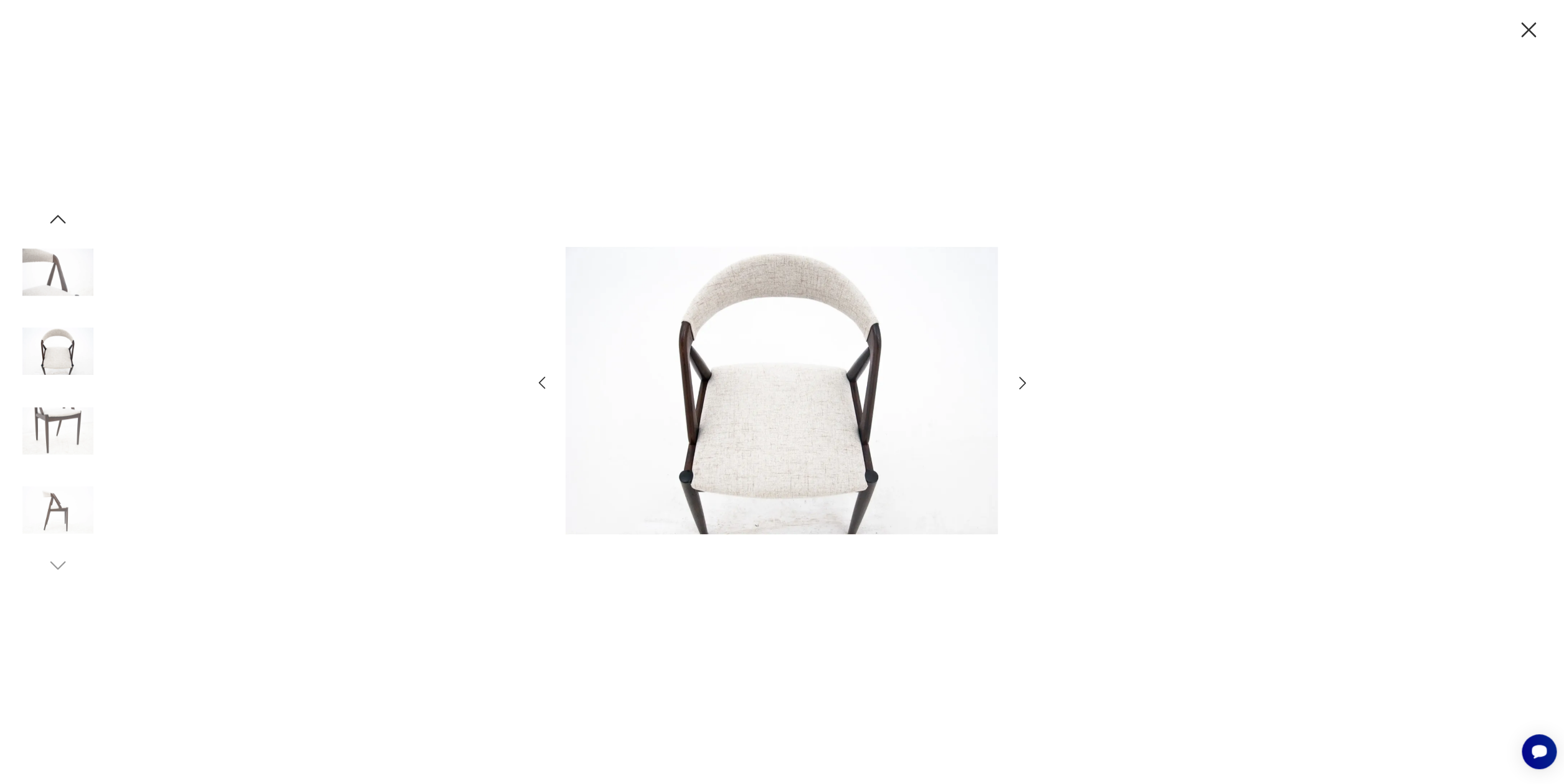
click at [1023, 385] on icon "button" at bounding box center [1022, 383] width 7 height 13
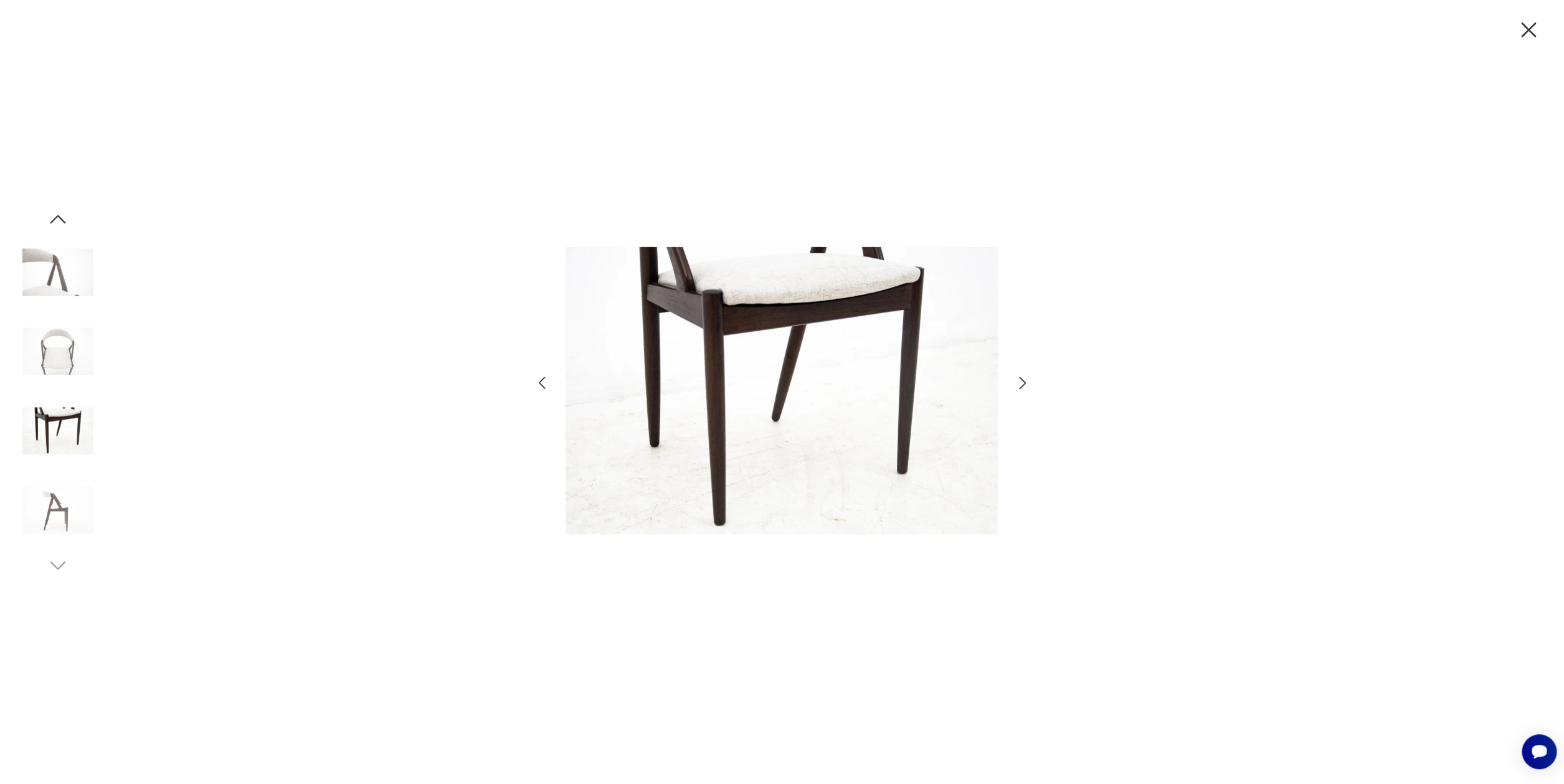
click at [1023, 384] on icon "button" at bounding box center [1022, 383] width 7 height 13
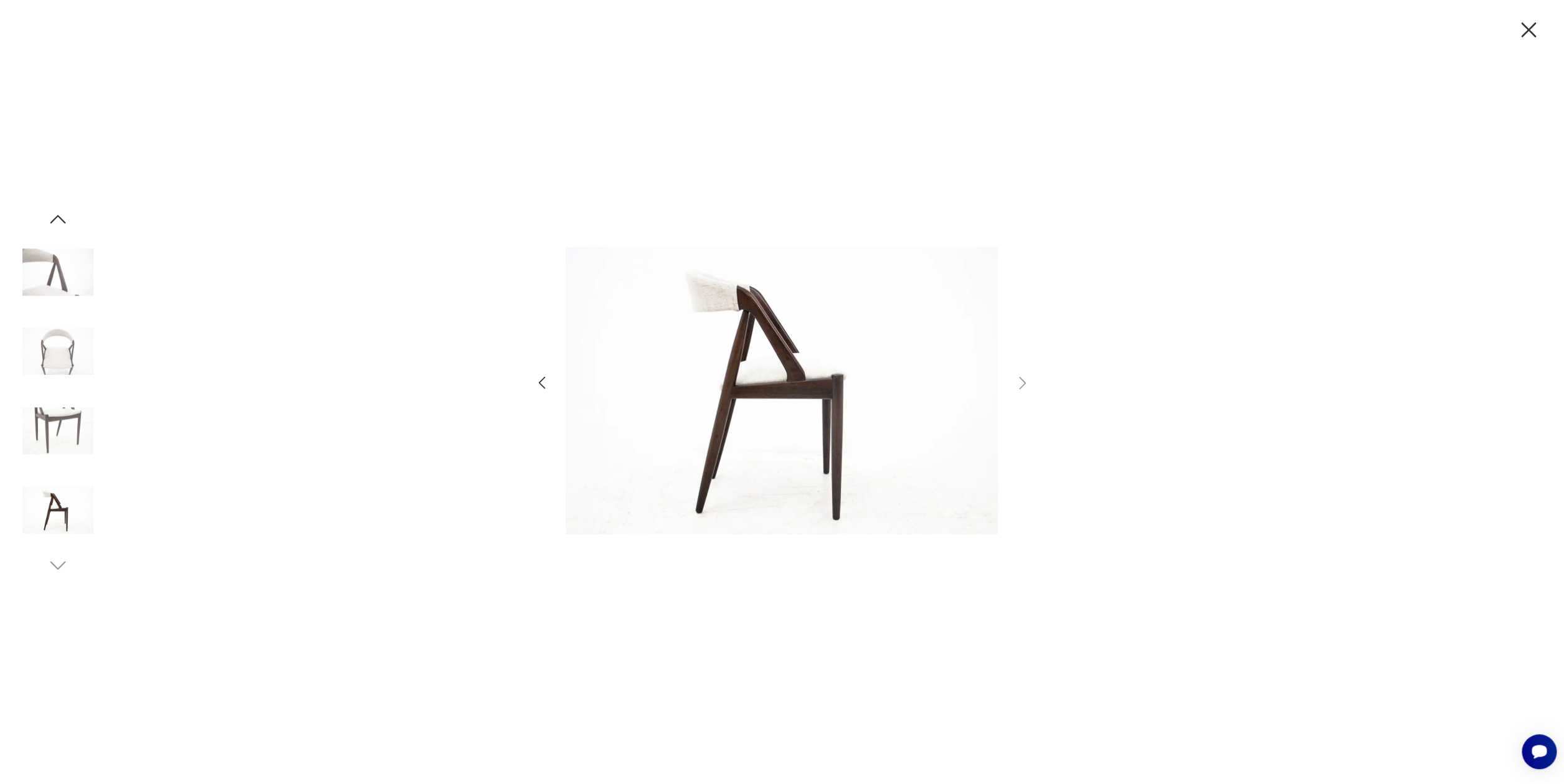
click at [52, 434] on img at bounding box center [58, 431] width 71 height 71
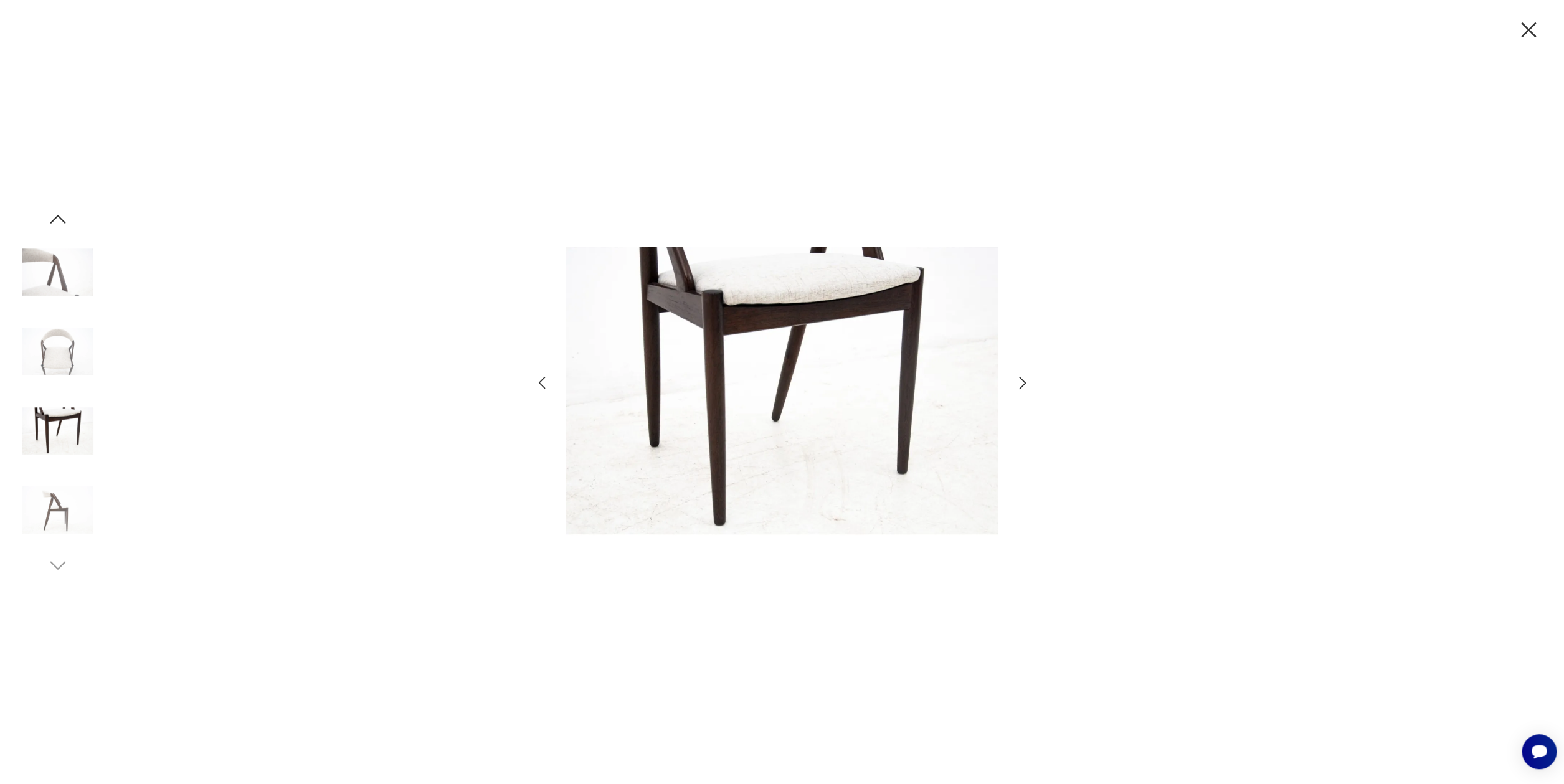
click at [77, 490] on img at bounding box center [58, 510] width 71 height 71
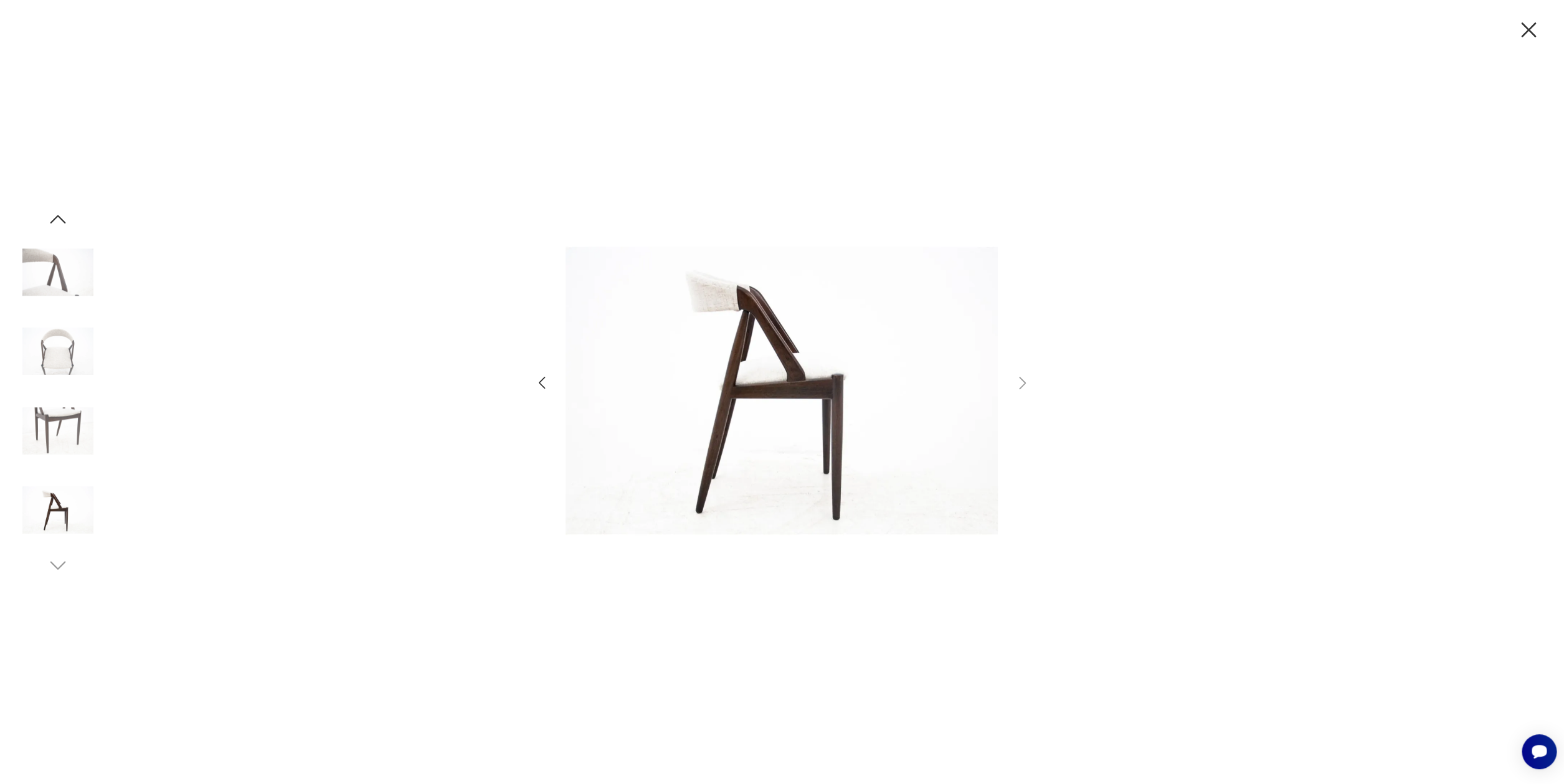
click at [1529, 30] on icon "button" at bounding box center [1528, 30] width 15 height 15
